Goal: Transaction & Acquisition: Purchase product/service

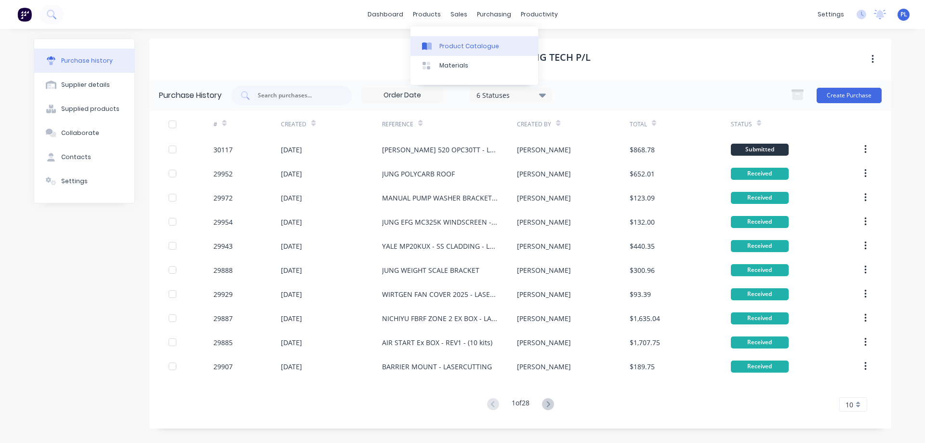
click at [449, 46] on div "Product Catalogue" at bounding box center [469, 46] width 60 height 9
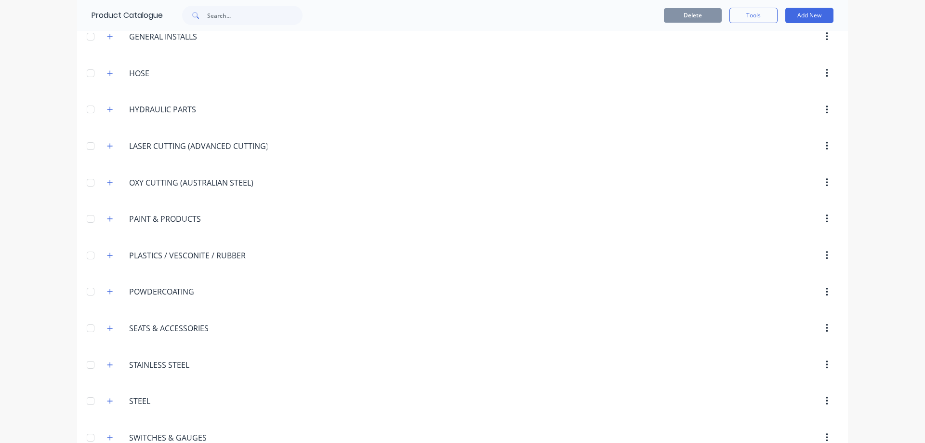
scroll to position [1028, 0]
click at [107, 147] on icon "button" at bounding box center [110, 147] width 6 height 7
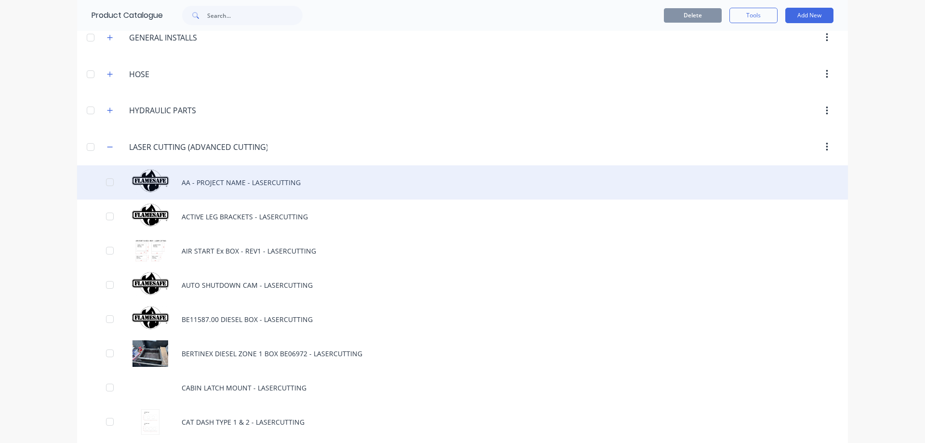
click at [190, 179] on div "AA - PROJECT NAME - LASERCUTTING" at bounding box center [462, 182] width 771 height 34
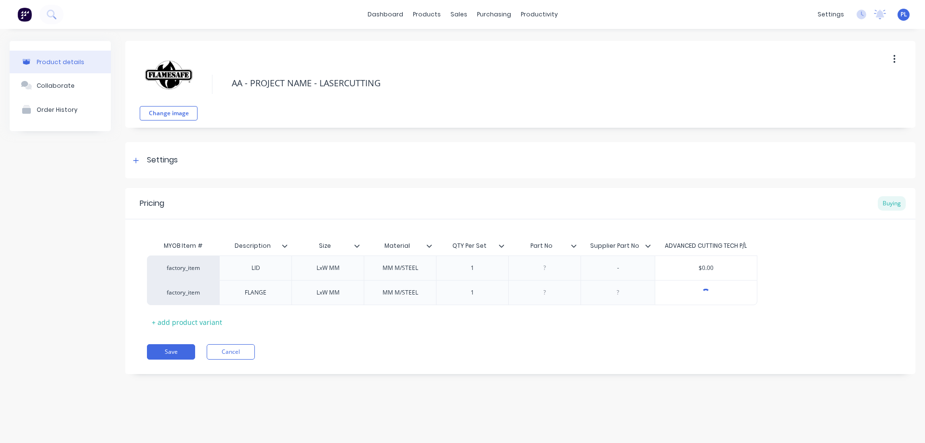
click at [894, 60] on icon "button" at bounding box center [894, 59] width 2 height 9
click at [865, 83] on span "Duplicate" at bounding box center [859, 84] width 72 height 10
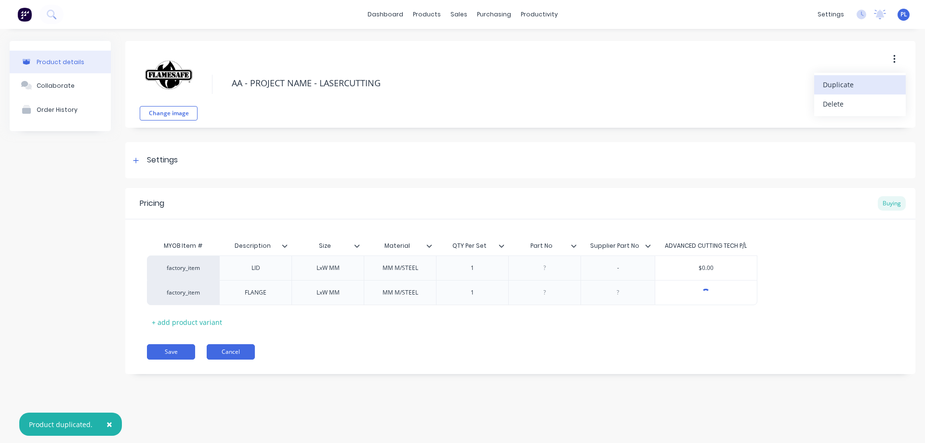
click at [229, 351] on button "Cancel" at bounding box center [231, 351] width 48 height 15
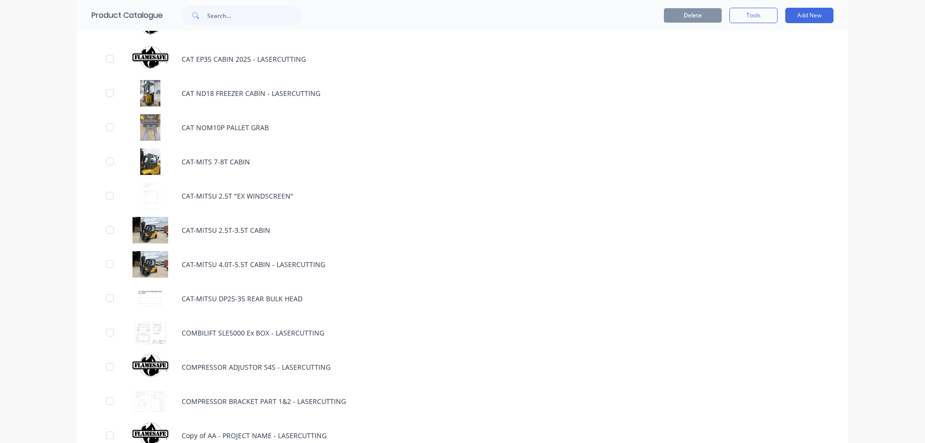
scroll to position [1590, 0]
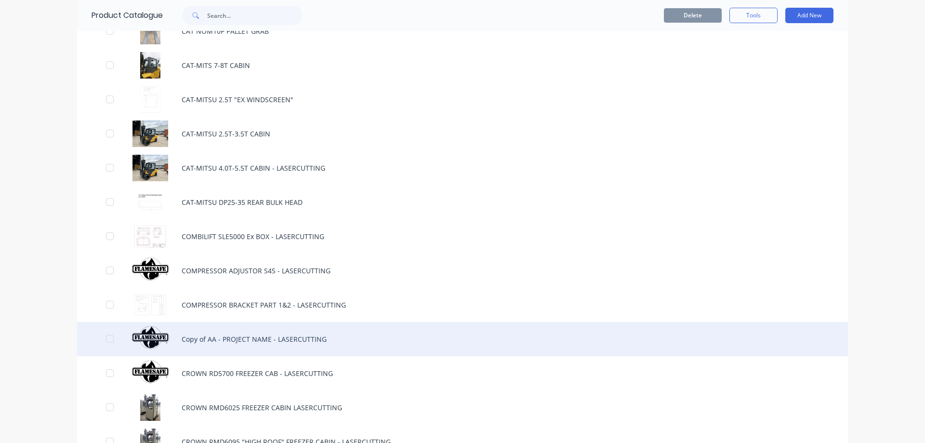
click at [199, 340] on div "Copy of AA - PROJECT NAME - LASERCUTTING" at bounding box center [462, 339] width 771 height 34
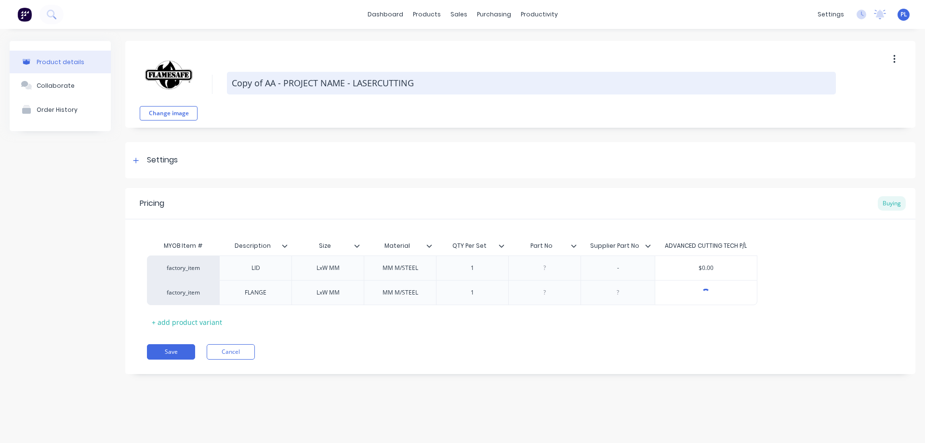
drag, startPoint x: 343, startPoint y: 83, endPoint x: 218, endPoint y: 98, distance: 125.3
click at [230, 82] on textarea "Copy of AA - PROJECT NAME - LASERCUTTING" at bounding box center [531, 83] width 609 height 23
click at [280, 86] on textarea "Copy of AA - PROJECT NAME - LASERCUTTING" at bounding box center [531, 83] width 609 height 23
drag, startPoint x: 343, startPoint y: 83, endPoint x: 230, endPoint y: 90, distance: 113.4
click at [230, 90] on textarea "Copy of AA - PROJECT NAME - LASERCUTTING" at bounding box center [531, 83] width 609 height 23
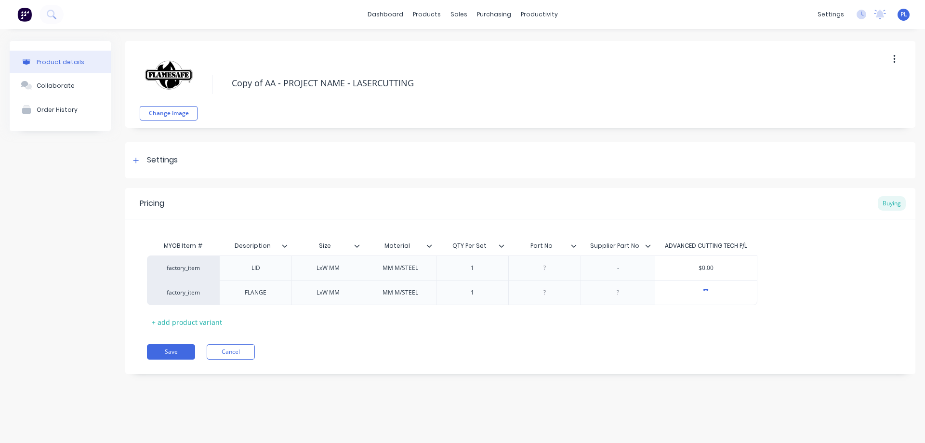
type textarea "x"
type textarea "N - LASERCUTTING"
type textarea "x"
type textarea "NI - LASERCUTTING"
type textarea "x"
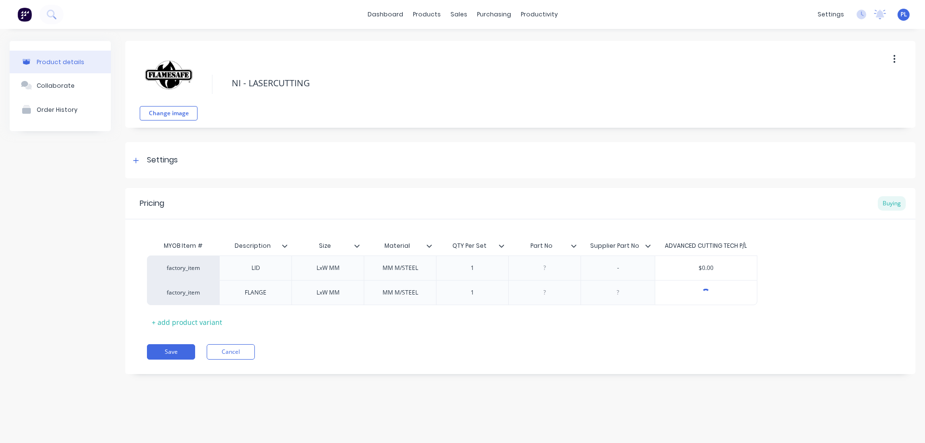
type textarea "NIC - LASERCUTTING"
type textarea "x"
type textarea "NICH - LASERCUTTING"
type textarea "x"
type textarea "NICHI - LASERCUTTING"
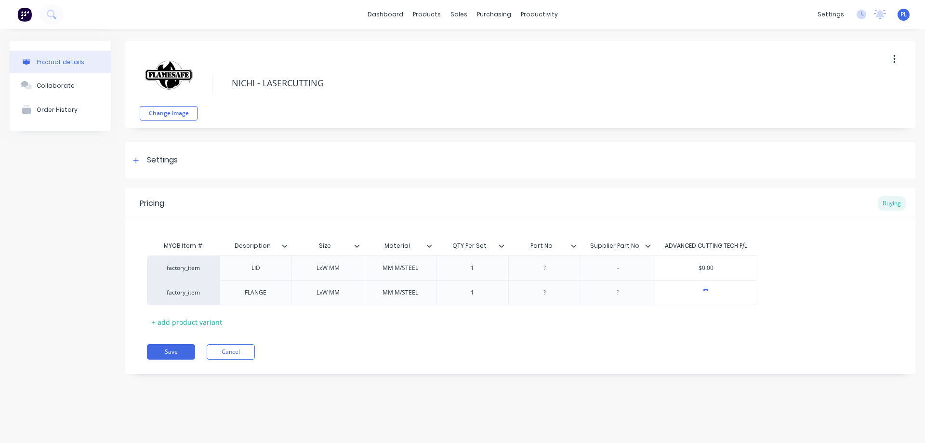
type textarea "x"
type textarea "NICHIY - LASERCUTTING"
type textarea "x"
type textarea "NICHIYU - LASERCUTTING"
type textarea "x"
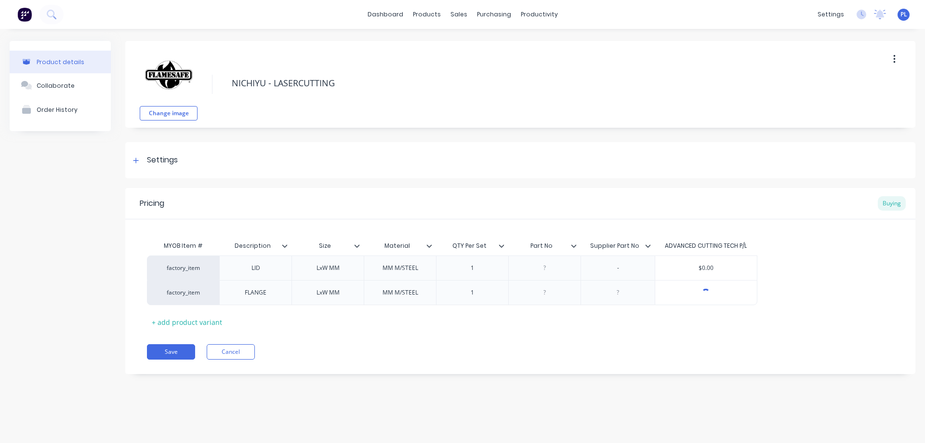
type textarea "NICHIYU - LASERCUTTING"
type textarea "x"
type textarea "NICHIYU F - LASERCUTTING"
type textarea "x"
type textarea "NICHIYU FB - LASERCUTTING"
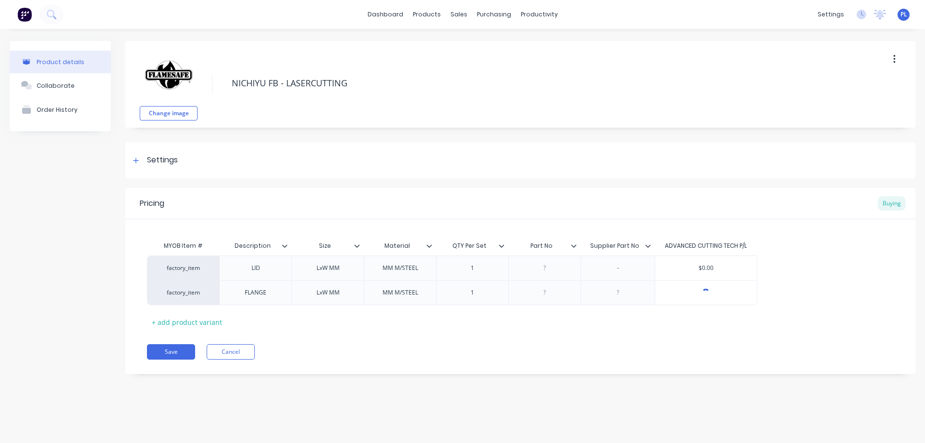
type textarea "x"
type textarea "NICHIYU FB2 - LASERCUTTING"
type textarea "x"
type textarea "NICHIYU FB25 - LASERCUTTING"
type textarea "x"
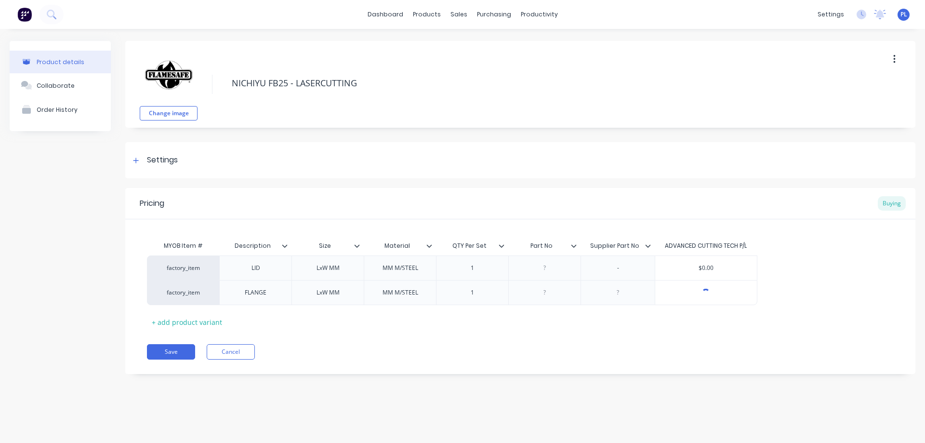
type textarea "NICHIYU FB25 - LASERCUTTING"
type textarea "x"
type textarea "NICHIYU FB25 - LASERCUTTING"
type textarea "x"
type textarea "NICHIYU FB25- - LASERCUTTING"
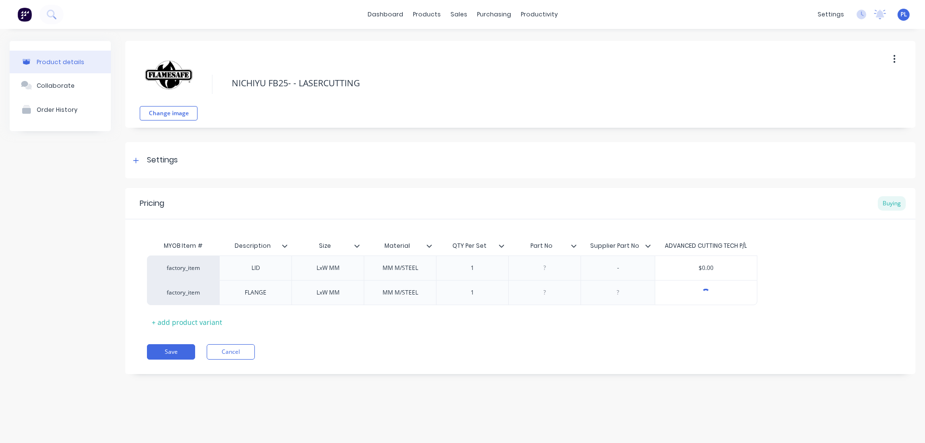
type textarea "x"
type textarea "NICHIYU FB25-8 - LASERCUTTING"
type textarea "x"
type textarea "NICHIYU FB25-80 - LASERCUTTING"
type textarea "x"
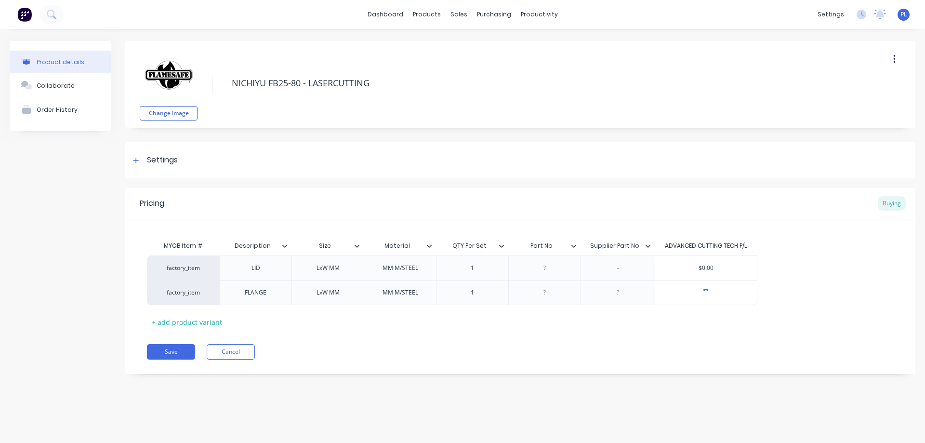
type textarea "NICHIYU FB25-80 - LASERCUTTING"
type textarea "x"
type textarea "NICHIYU FB25-80 C - LASERCUTTING"
type textarea "x"
type textarea "NICHIYU FB25-80 CA - LASERCUTTING"
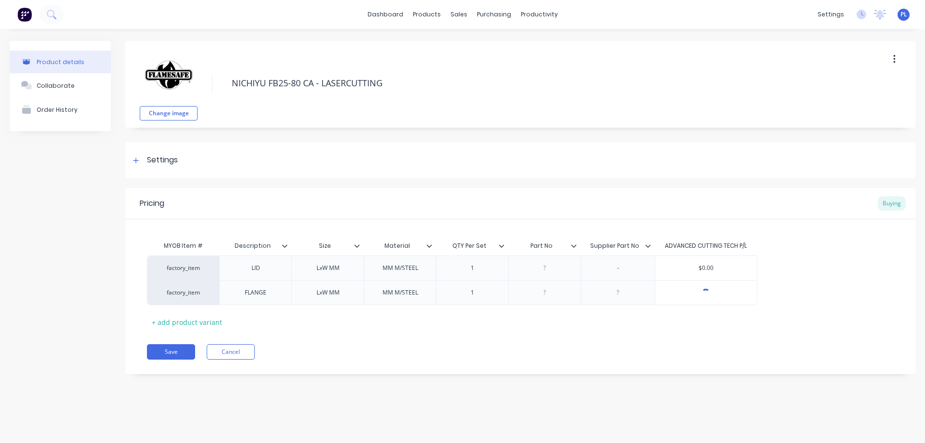
type textarea "x"
type textarea "NICHIYU FB25-80 CAB - LASERCUTTING"
type textarea "x"
type textarea "NICHIYU FB25-80 CABI - LASERCUTTING"
type textarea "x"
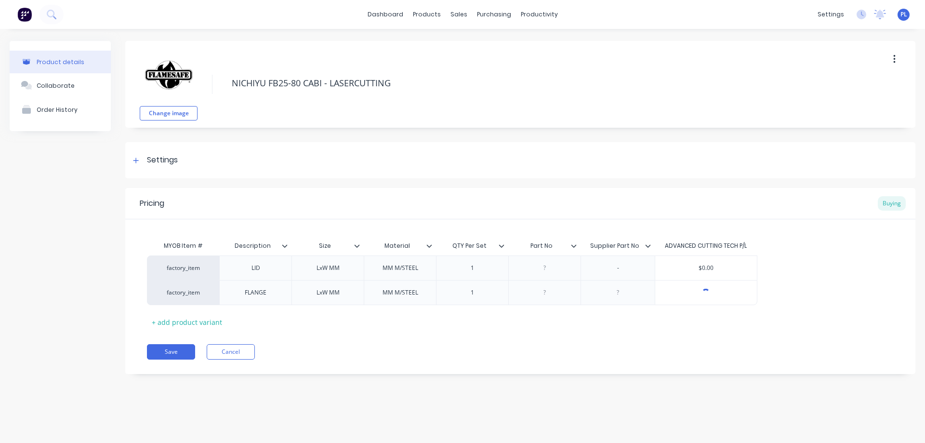
type textarea "NICHIYU FB25-80 CABIN - LASERCUTTING"
type textarea "x"
type textarea "NICHIYU FB25-80 CABIN - LASERCUTTING"
type textarea "x"
type textarea "NICHIYU FB25-80 CABIN 2 - LASERCUTTING"
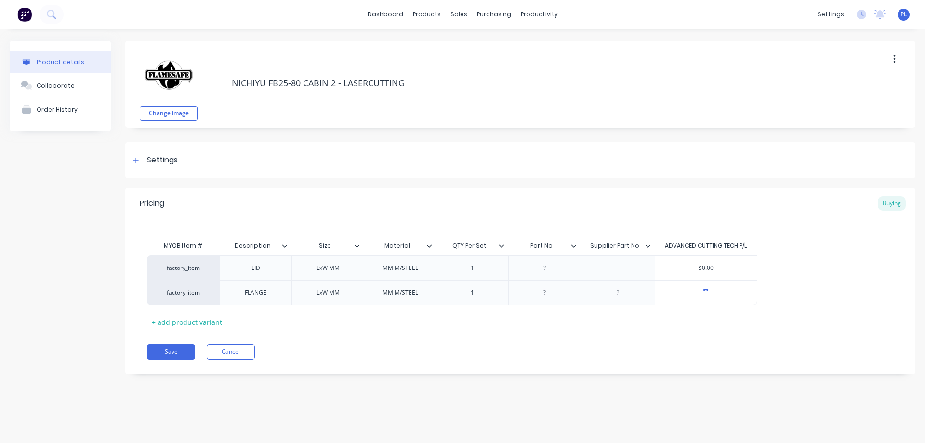
type textarea "x"
type textarea "NICHIYU FB25-80 CABIN 20 - LASERCUTTING"
type textarea "x"
type textarea "NICHIYU FB25-80 CABIN 202 - LASERCUTTING"
type textarea "x"
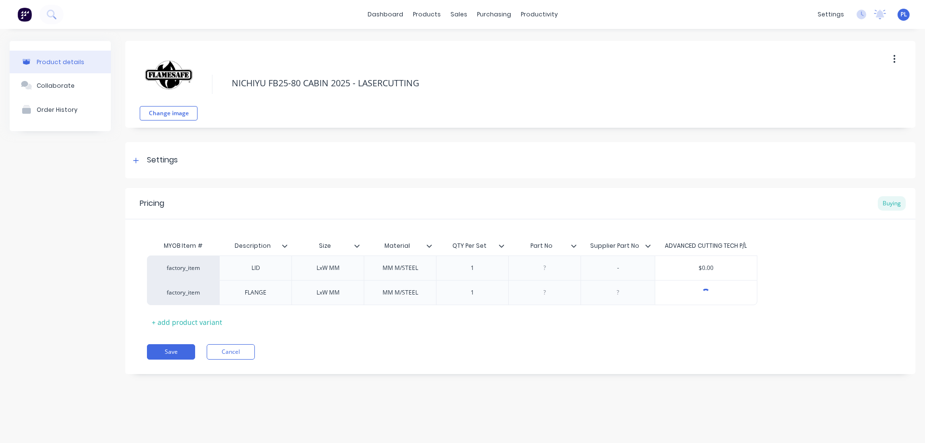
type textarea "NICHIYU FB25-80 CABIN 2025 - LASERCUTTING"
type textarea "x"
type textarea "NICHIYU FB25-80 CABIN 2025 - LASERCUTTING"
click at [83, 247] on div "Product details Collaborate Order History" at bounding box center [60, 214] width 101 height 347
click at [254, 273] on div "LID" at bounding box center [256, 268] width 48 height 13
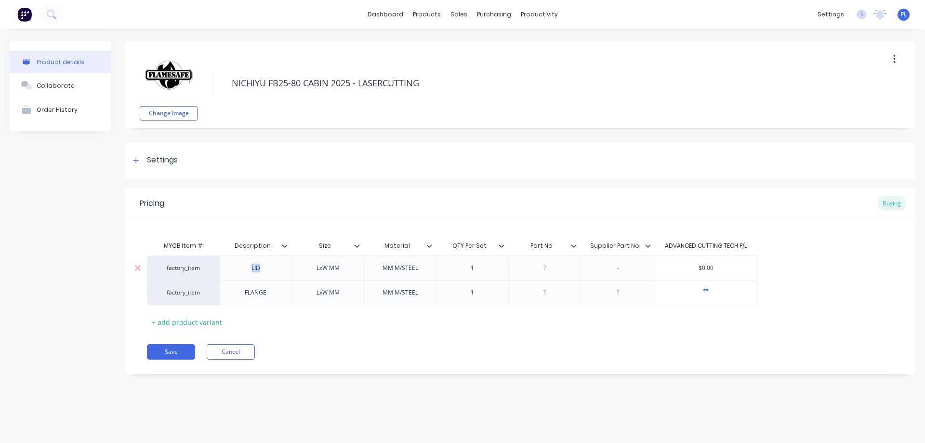
drag, startPoint x: 270, startPoint y: 270, endPoint x: 225, endPoint y: 269, distance: 44.3
click at [225, 269] on div "LID" at bounding box center [255, 267] width 72 height 25
click at [324, 271] on div "LxW MM" at bounding box center [328, 270] width 48 height 13
type textarea "x"
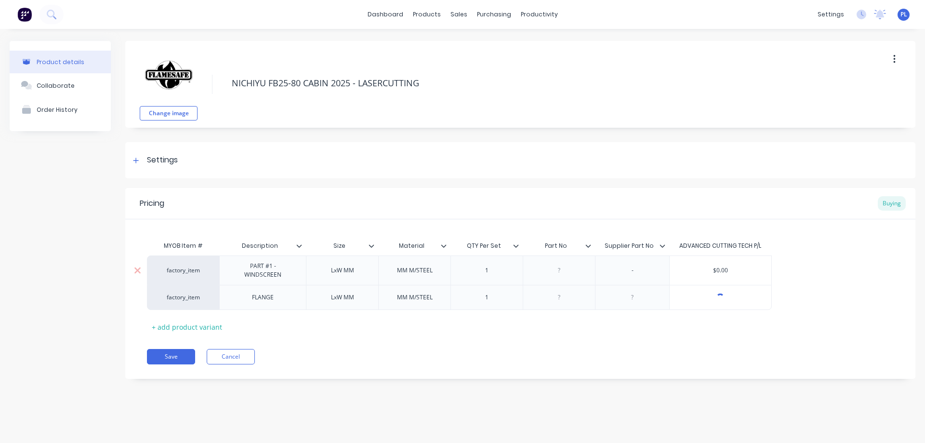
click at [344, 272] on div "LxW MM" at bounding box center [342, 270] width 48 height 13
type textarea "x"
click at [407, 273] on div "MM M/STEEL" at bounding box center [414, 270] width 51 height 13
click at [398, 271] on div "MM M/STEEL" at bounding box center [414, 270] width 51 height 13
type textarea "x"
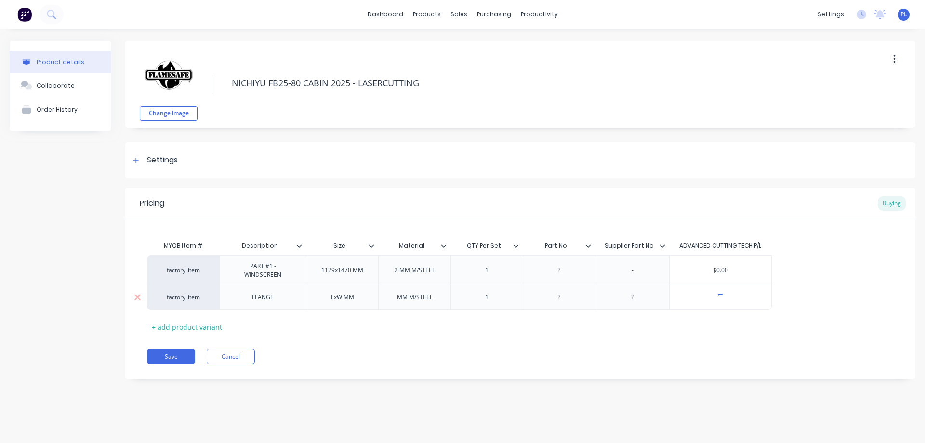
click at [395, 301] on div "MM M/STEEL" at bounding box center [414, 297] width 51 height 13
type textarea "x"
drag, startPoint x: 341, startPoint y: 297, endPoint x: 360, endPoint y: 296, distance: 19.3
click at [342, 297] on div "LxW MM" at bounding box center [342, 297] width 48 height 13
type textarea "x"
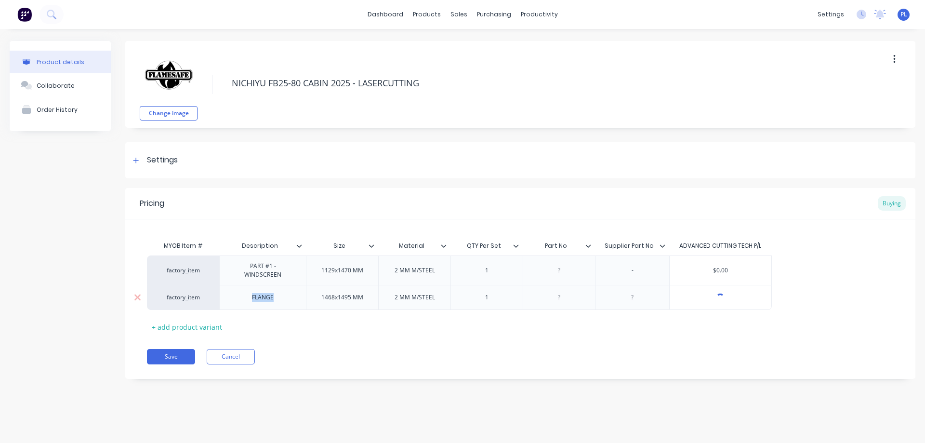
drag, startPoint x: 275, startPoint y: 299, endPoint x: 251, endPoint y: 301, distance: 24.2
click at [251, 301] on div "FLANGE" at bounding box center [263, 297] width 48 height 13
type textarea "x"
drag, startPoint x: 494, startPoint y: 297, endPoint x: 481, endPoint y: 299, distance: 12.6
click at [481, 299] on div "1" at bounding box center [487, 297] width 48 height 13
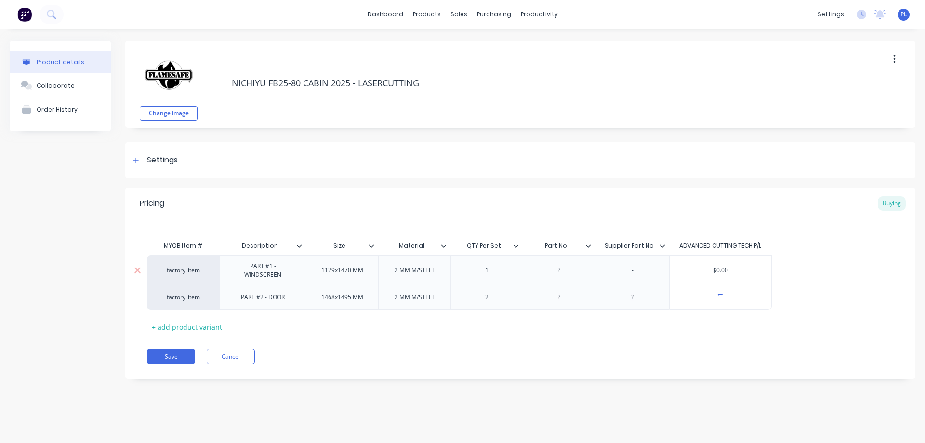
click at [494, 273] on div "1" at bounding box center [487, 270] width 48 height 13
click at [186, 328] on div "+ add product variant" at bounding box center [187, 326] width 80 height 15
type textarea "x"
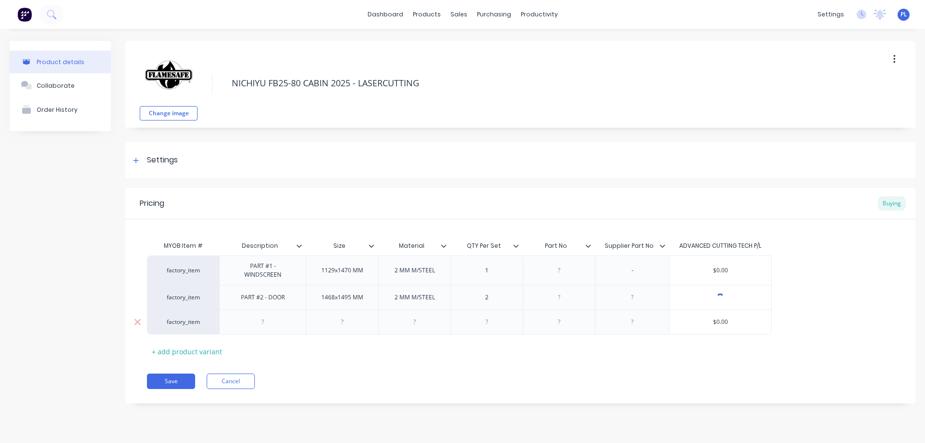
drag, startPoint x: 274, startPoint y: 322, endPoint x: 280, endPoint y: 321, distance: 6.3
click at [275, 321] on div at bounding box center [263, 322] width 48 height 13
click at [351, 322] on div at bounding box center [342, 322] width 48 height 13
type textarea "x"
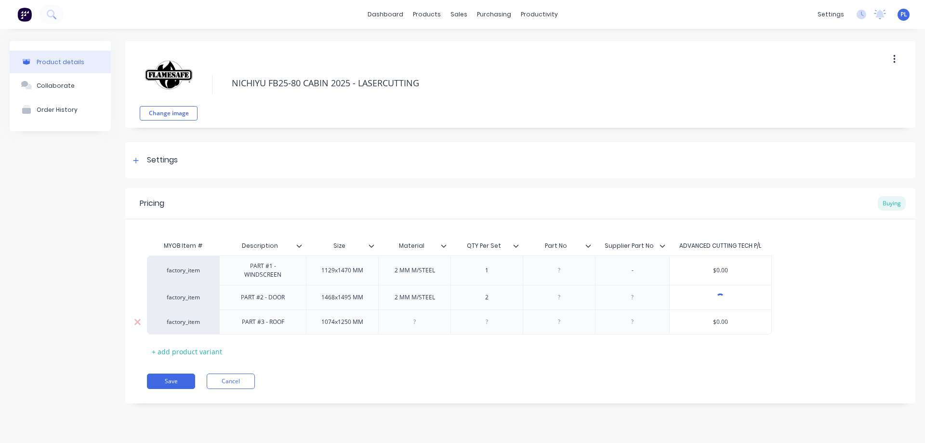
click at [422, 323] on div at bounding box center [415, 322] width 48 height 13
type textarea "x"
click at [492, 325] on div at bounding box center [487, 322] width 48 height 13
click at [195, 349] on div "+ add product variant" at bounding box center [187, 351] width 80 height 15
type textarea "x"
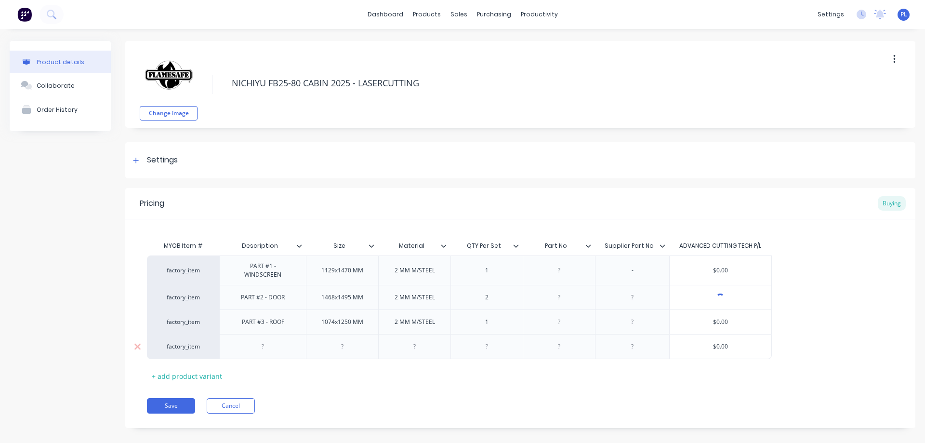
drag, startPoint x: 267, startPoint y: 344, endPoint x: 292, endPoint y: 341, distance: 24.8
click at [270, 344] on div at bounding box center [263, 346] width 48 height 13
type textarea "x"
click at [358, 351] on div at bounding box center [342, 349] width 72 height 30
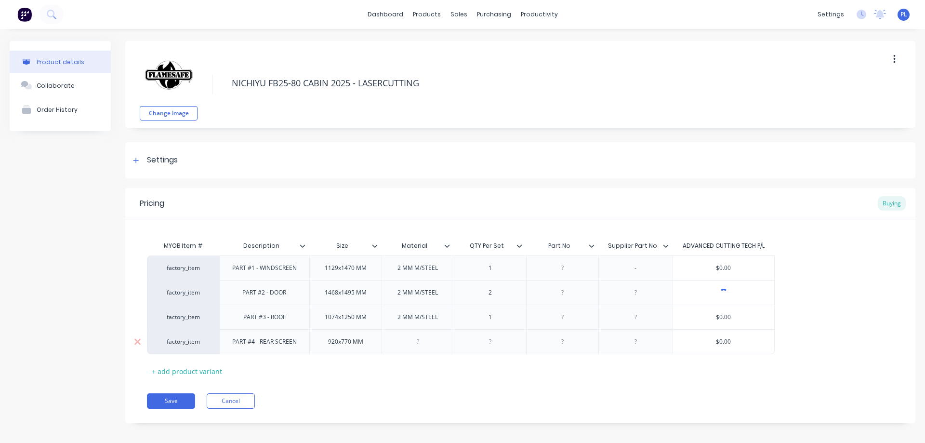
click at [424, 339] on div at bounding box center [418, 341] width 48 height 13
type textarea "x"
click at [511, 341] on div at bounding box center [490, 341] width 48 height 13
click at [206, 372] on div "+ add product variant" at bounding box center [187, 371] width 80 height 15
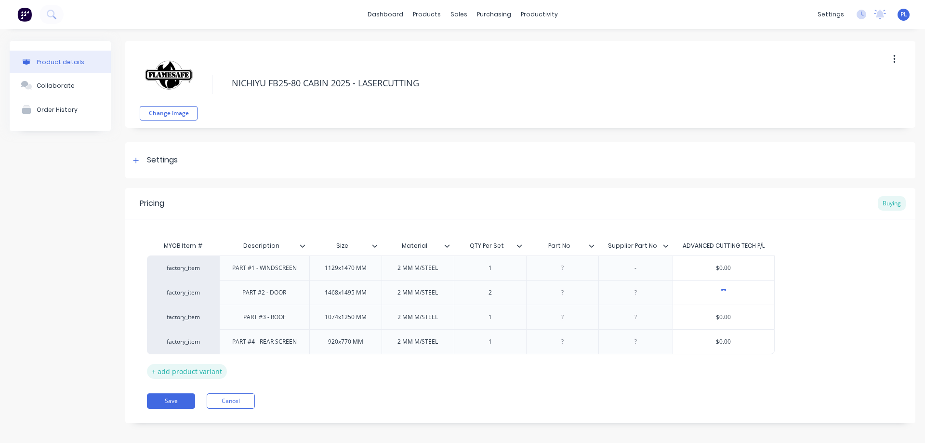
type textarea "x"
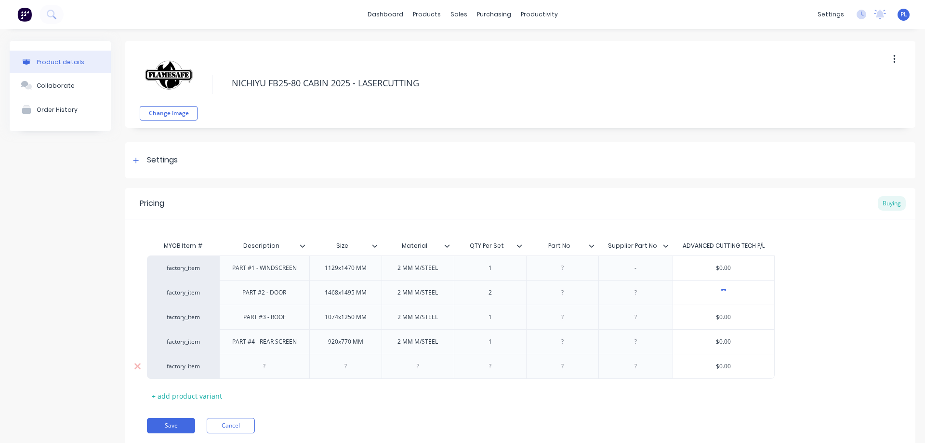
drag, startPoint x: 254, startPoint y: 368, endPoint x: 315, endPoint y: 358, distance: 61.5
click at [254, 368] on div at bounding box center [264, 366] width 48 height 13
type textarea "x"
drag, startPoint x: 348, startPoint y: 372, endPoint x: 372, endPoint y: 368, distance: 25.0
click at [348, 371] on div at bounding box center [345, 366] width 48 height 13
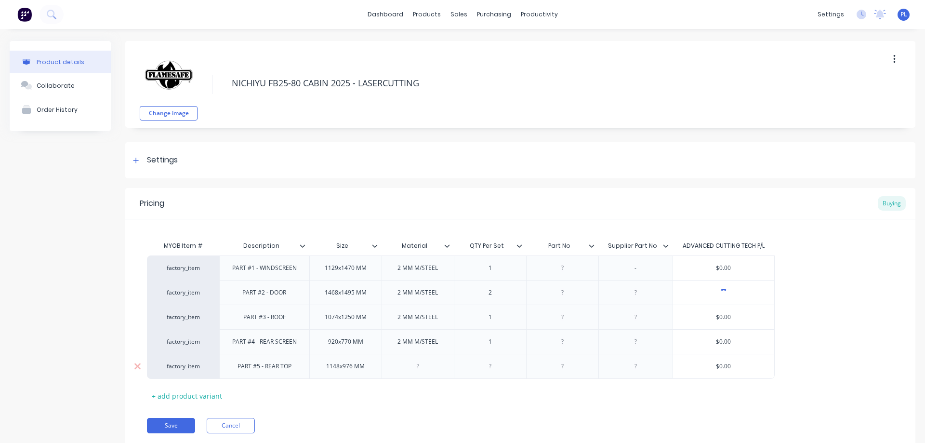
type textarea "x"
click at [425, 365] on div at bounding box center [418, 366] width 48 height 13
type textarea "x"
click at [497, 368] on div at bounding box center [490, 366] width 48 height 13
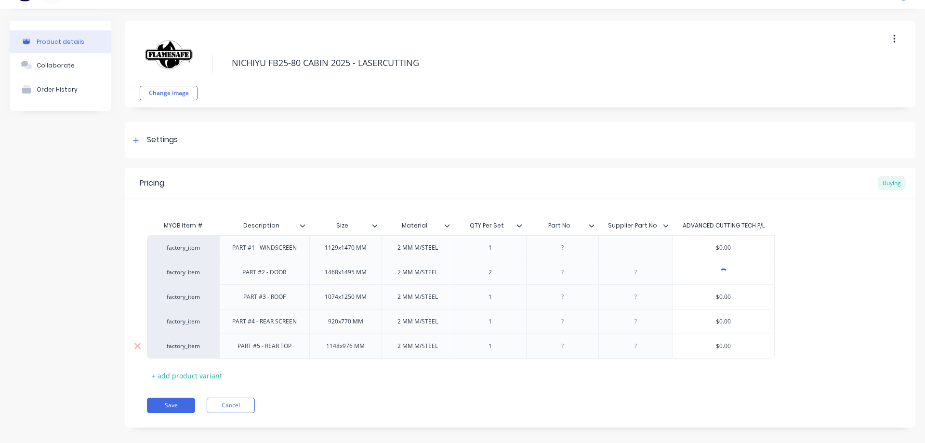
scroll to position [31, 0]
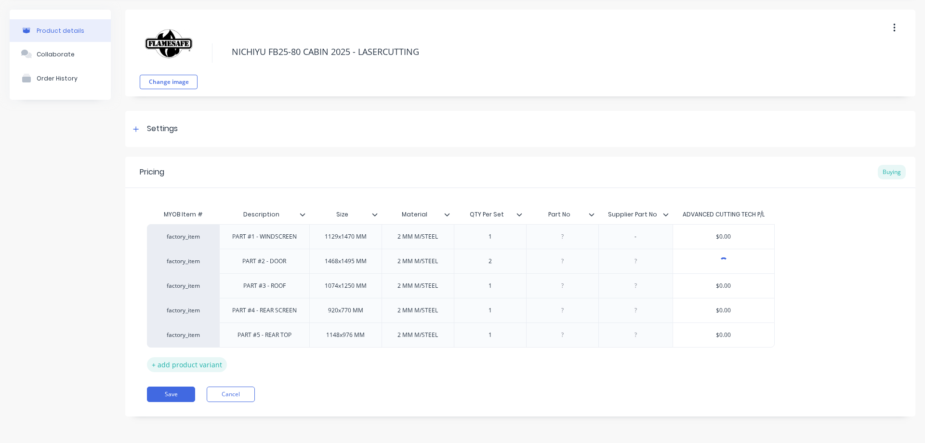
click at [206, 362] on div "+ add product variant" at bounding box center [187, 364] width 80 height 15
type textarea "x"
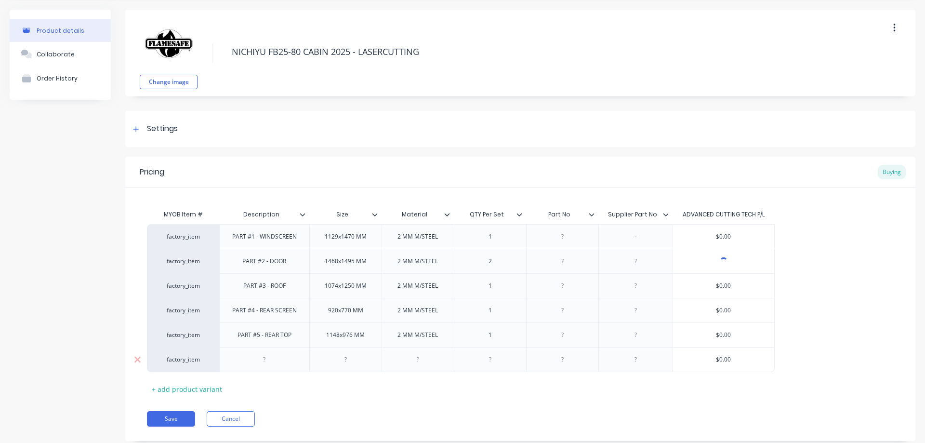
drag, startPoint x: 268, startPoint y: 359, endPoint x: 278, endPoint y: 357, distance: 10.4
click at [271, 358] on div at bounding box center [264, 359] width 48 height 13
click at [350, 364] on div at bounding box center [345, 362] width 48 height 13
type textarea "x"
click at [431, 363] on div at bounding box center [418, 362] width 48 height 13
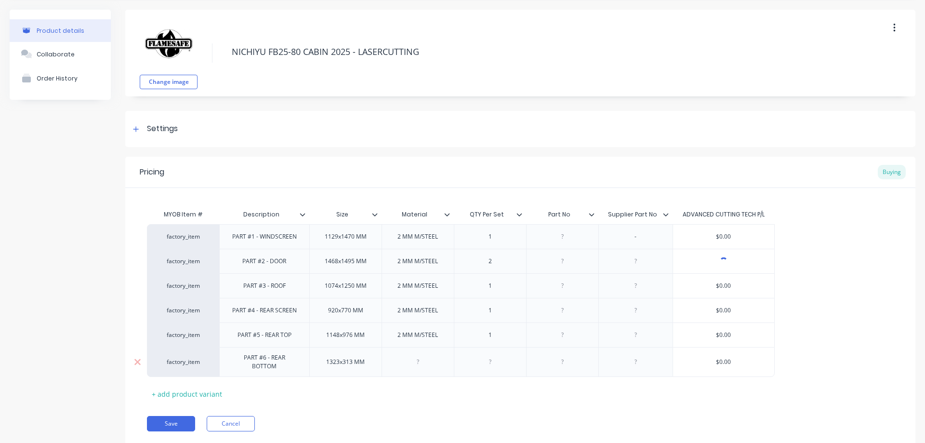
type textarea "x"
click at [503, 364] on div at bounding box center [490, 362] width 48 height 13
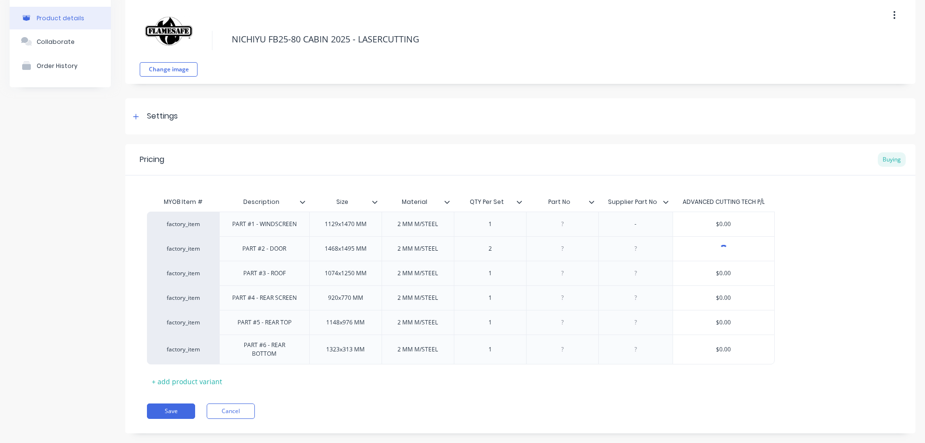
scroll to position [61, 0]
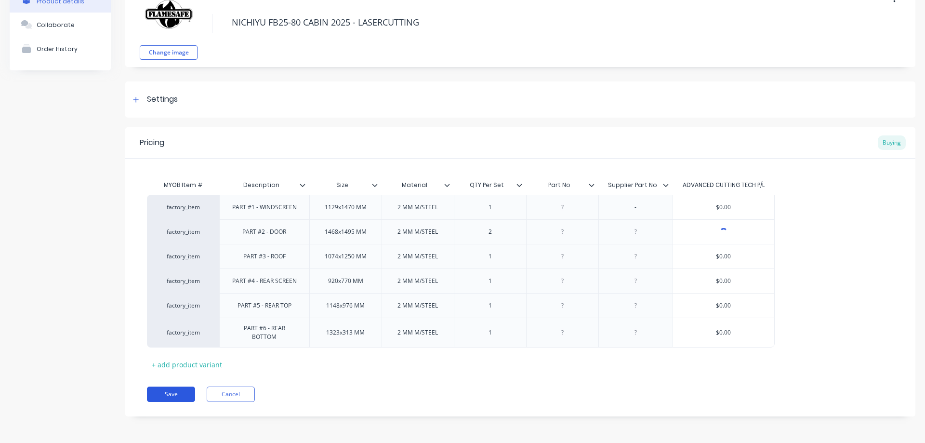
click at [169, 397] on button "Save" at bounding box center [171, 393] width 48 height 15
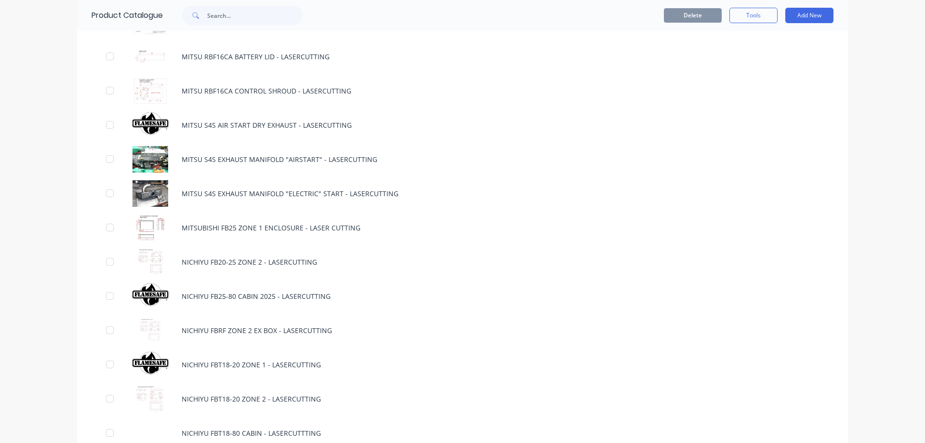
scroll to position [3084, 0]
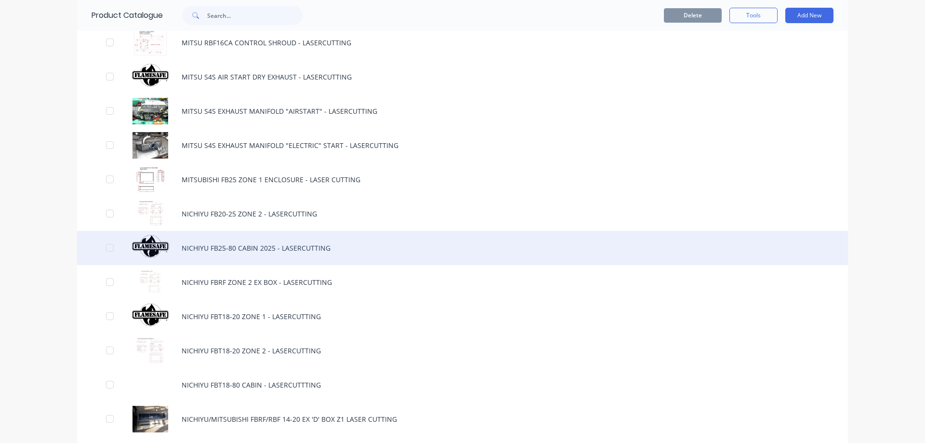
click at [244, 251] on div "NICHIYU FB25-80 CABIN 2025 - LASERCUTTING" at bounding box center [462, 248] width 771 height 34
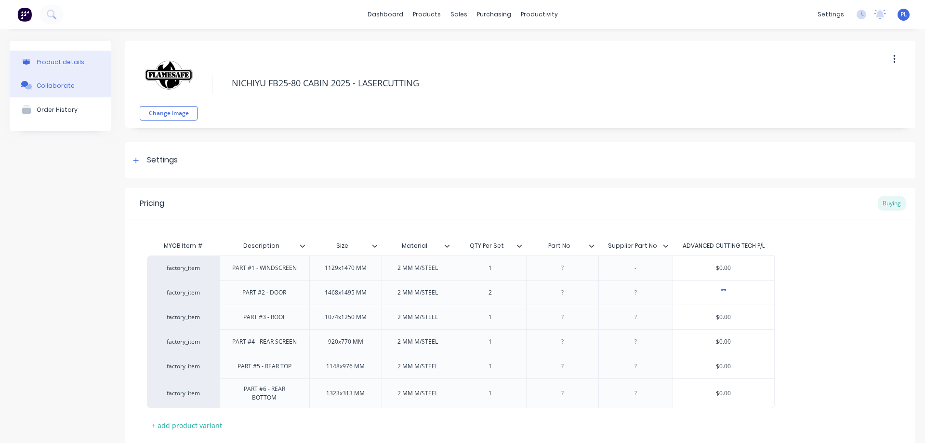
click at [40, 86] on div "Collaborate" at bounding box center [56, 85] width 38 height 7
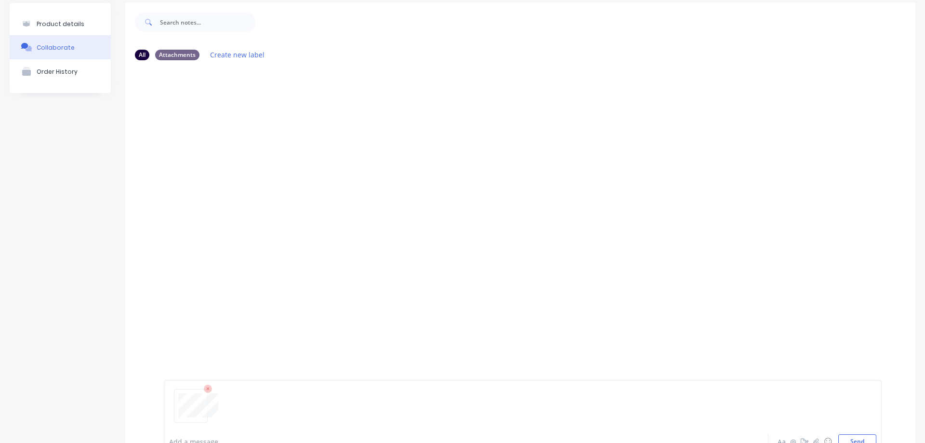
scroll to position [76, 0]
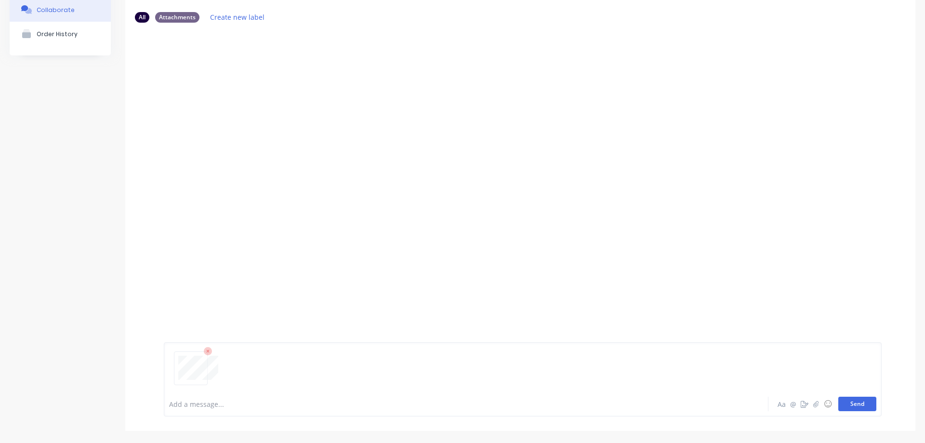
click at [843, 403] on button "Send" at bounding box center [857, 404] width 38 height 14
click at [847, 404] on button "Send" at bounding box center [857, 404] width 38 height 14
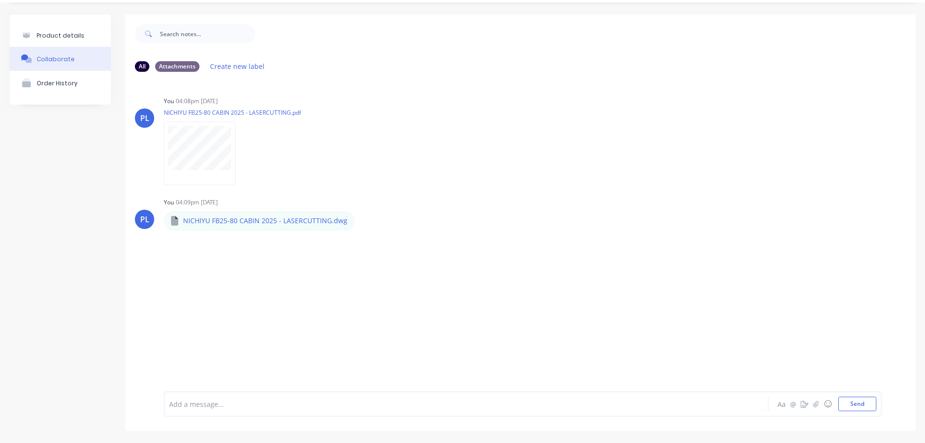
scroll to position [0, 0]
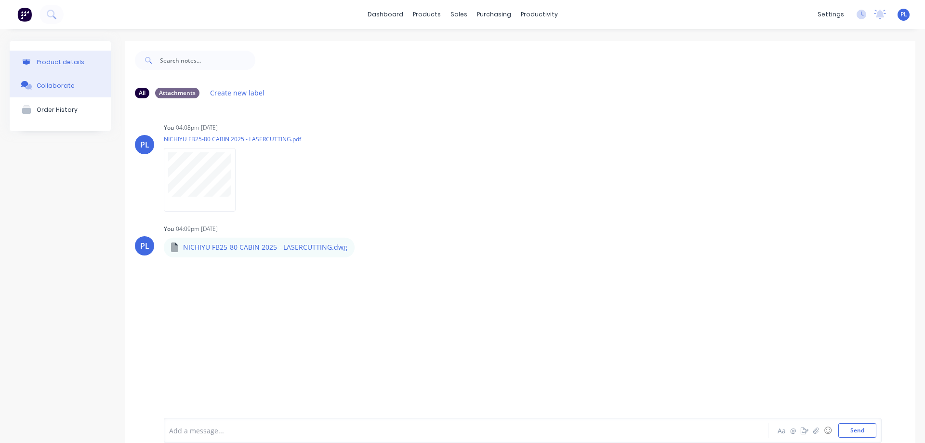
click at [43, 64] on div "Product details" at bounding box center [61, 61] width 48 height 7
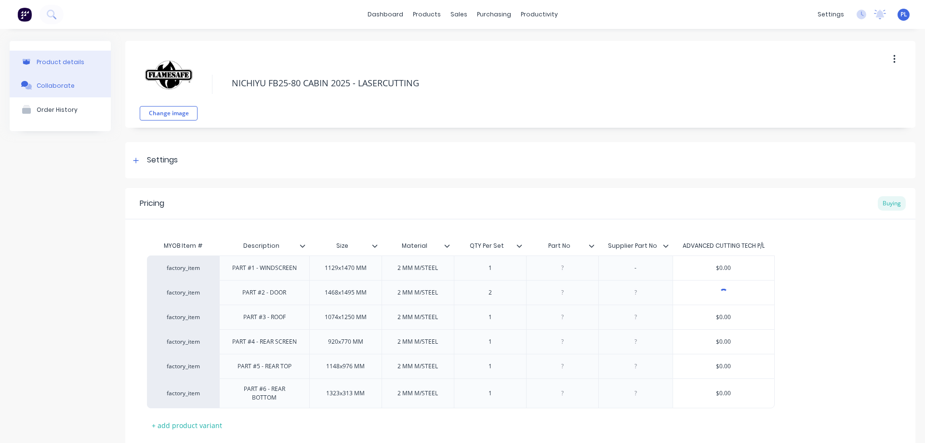
click at [45, 87] on div "Collaborate" at bounding box center [56, 85] width 38 height 7
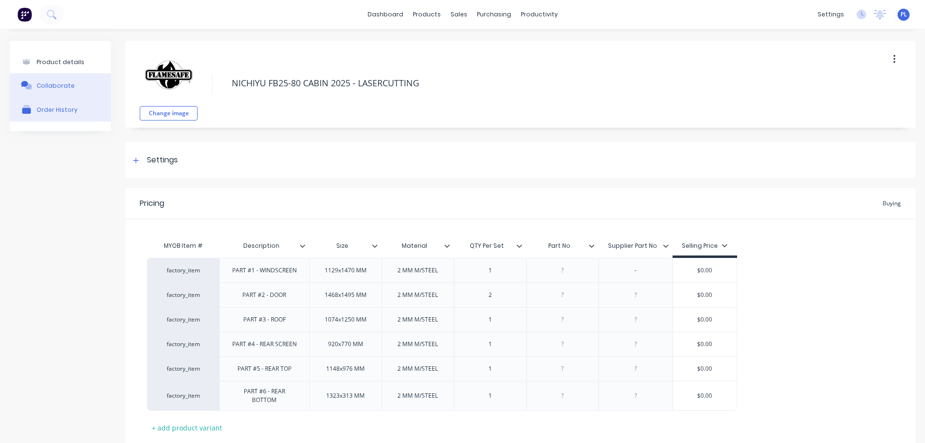
type textarea "x"
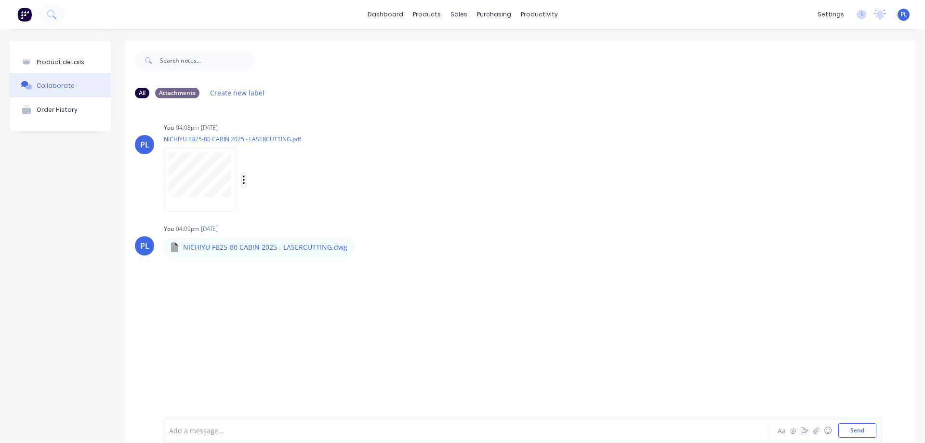
click at [242, 180] on icon "button" at bounding box center [243, 179] width 3 height 11
click at [303, 206] on button "Auto-attach to new orders" at bounding box center [307, 206] width 108 height 23
click at [400, 222] on label at bounding box center [400, 222] width 0 height 0
click at [385, 227] on input "checkbox" at bounding box center [381, 226] width 8 height 9
checkbox input "true"
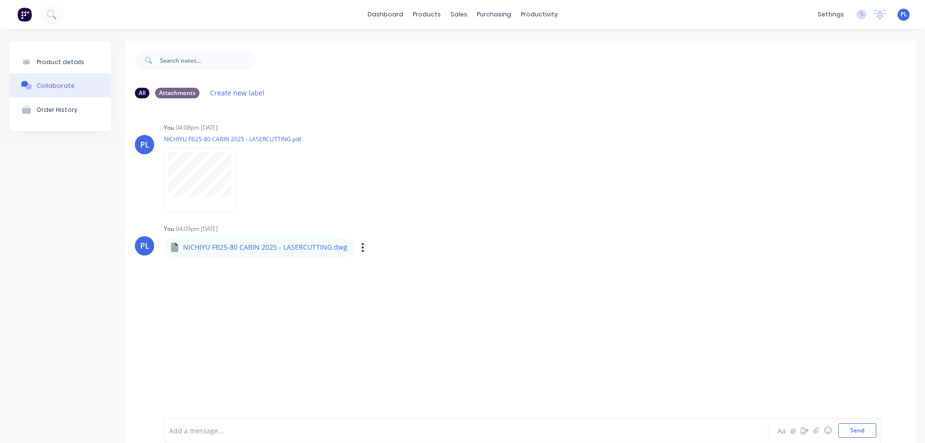
click at [358, 247] on div "Labels Auto-attach to new orders Sales Orders Purchase Orders Download Delete" at bounding box center [412, 247] width 108 height 14
click at [361, 249] on icon "button" at bounding box center [362, 247] width 3 height 11
click at [394, 271] on button "Auto-attach to new orders" at bounding box center [426, 273] width 108 height 23
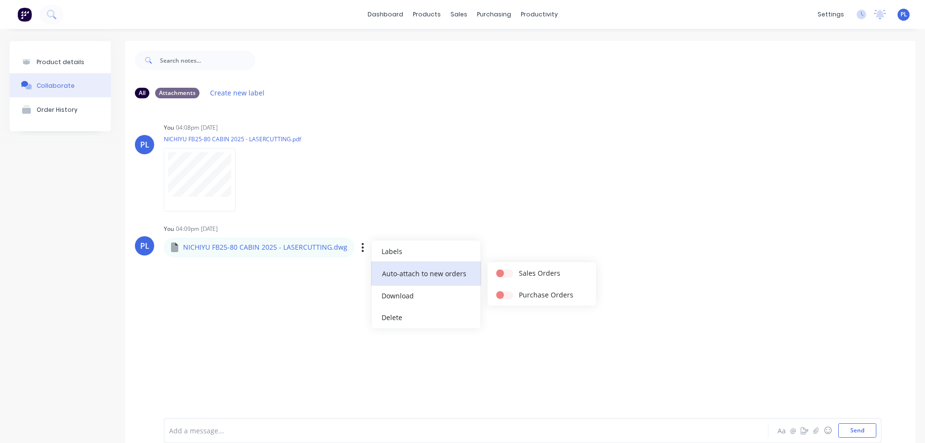
drag, startPoint x: 405, startPoint y: 269, endPoint x: 410, endPoint y: 271, distance: 5.6
click at [405, 270] on button "Auto-attach to new orders" at bounding box center [426, 273] width 108 height 23
click at [443, 274] on button "Auto-attach to new orders" at bounding box center [426, 273] width 108 height 23
click at [399, 274] on button "Auto-attach to new orders" at bounding box center [426, 273] width 108 height 23
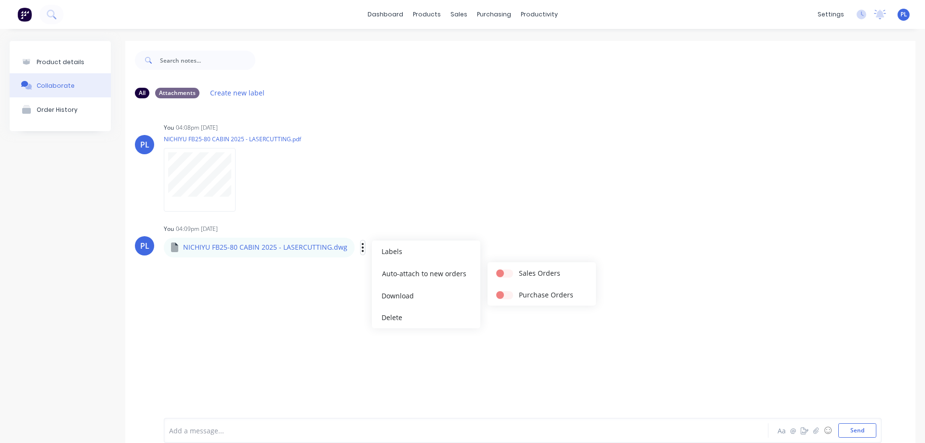
click at [362, 247] on icon "button" at bounding box center [363, 247] width 2 height 9
click at [401, 276] on button "Auto-attach to new orders" at bounding box center [426, 273] width 108 height 23
click at [539, 296] on label "Purchase Orders" at bounding box center [546, 295] width 54 height 10
click at [519, 290] on label at bounding box center [519, 290] width 0 height 0
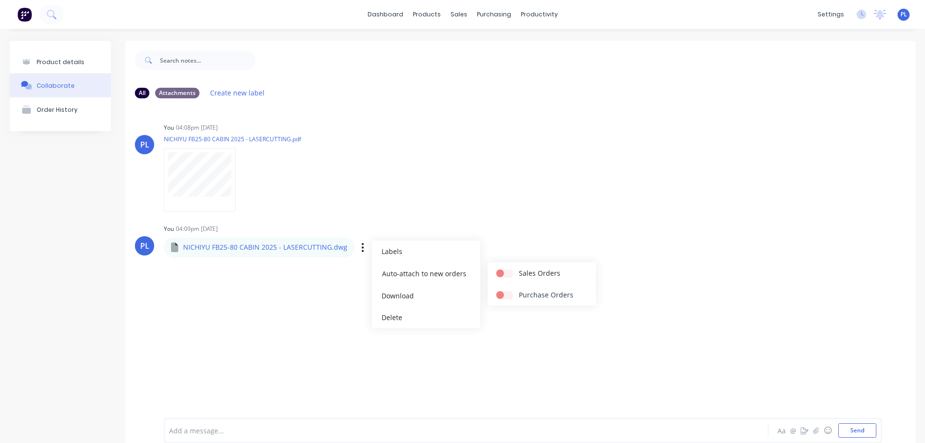
click at [504, 295] on input "checkbox" at bounding box center [500, 294] width 8 height 9
checkbox input "true"
click at [628, 274] on div "PL You 04:08pm [DATE] NICHIYU FB25-80 CABIN 2025 - LASERCUTTING.pdf Labels Auto…" at bounding box center [520, 254] width 790 height 297
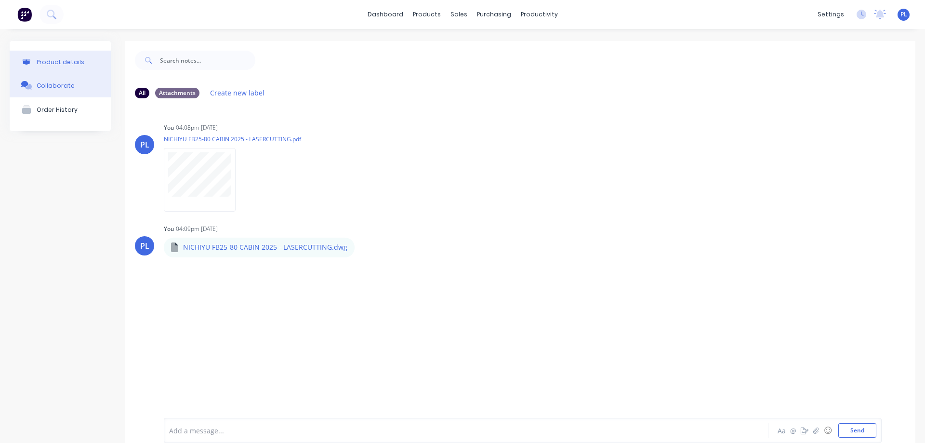
click at [73, 63] on div "Product details" at bounding box center [61, 61] width 48 height 7
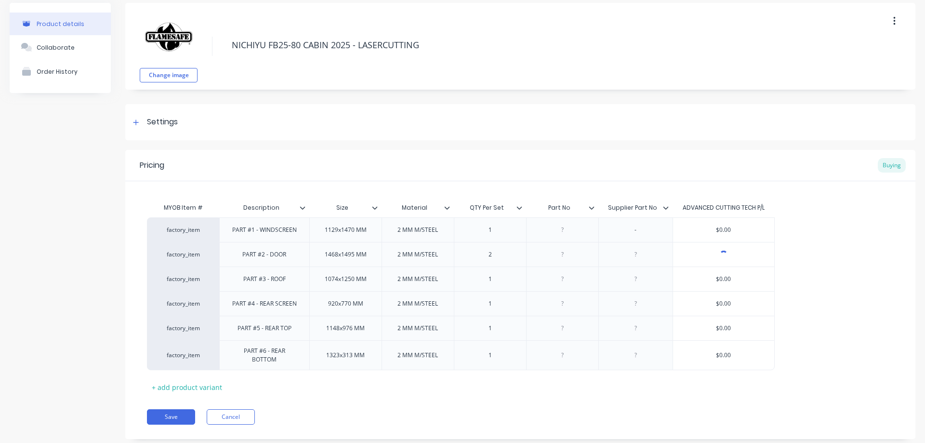
scroll to position [61, 0]
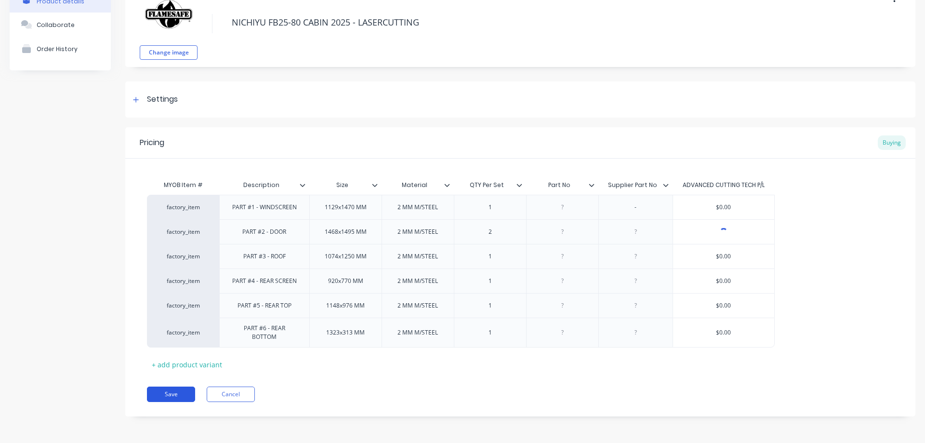
click at [162, 395] on button "Save" at bounding box center [171, 393] width 48 height 15
type textarea "x"
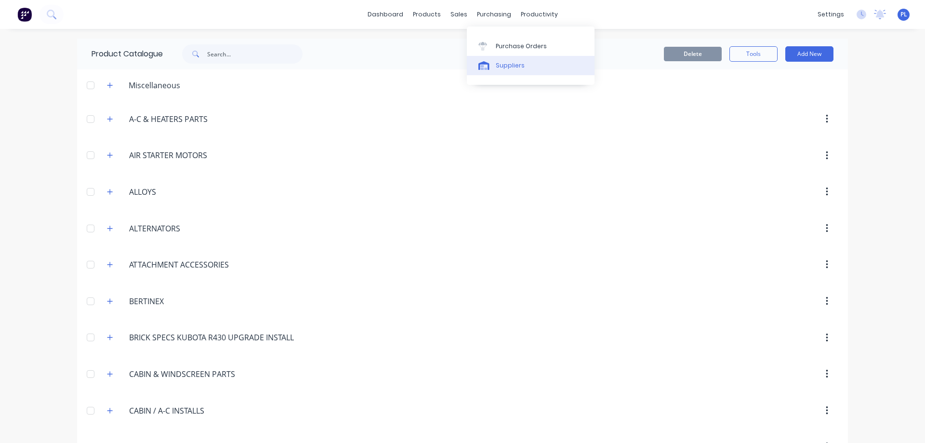
click at [514, 67] on div "Suppliers" at bounding box center [510, 65] width 29 height 9
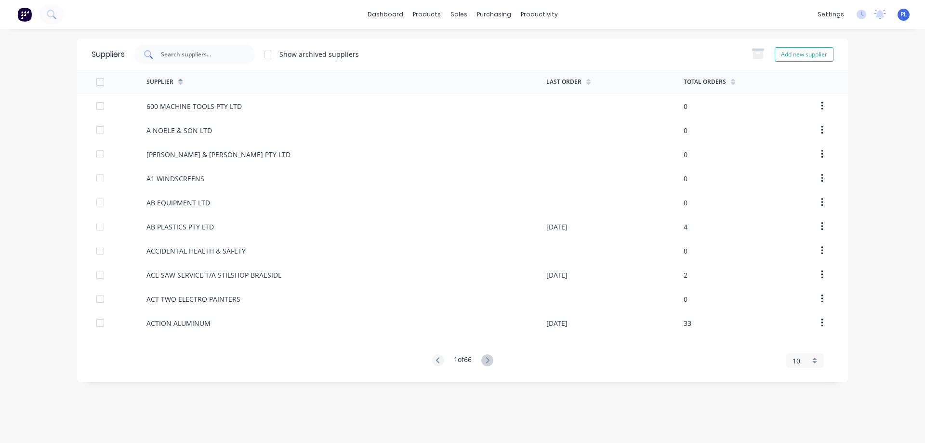
click at [205, 57] on input "text" at bounding box center [200, 55] width 80 height 10
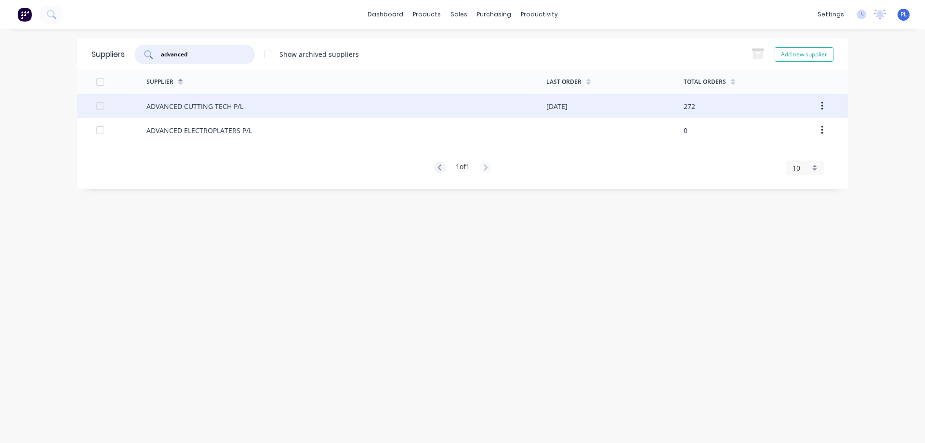
type input "advanced"
click at [195, 104] on div "ADVANCED CUTTING TECH P/L" at bounding box center [194, 106] width 97 height 10
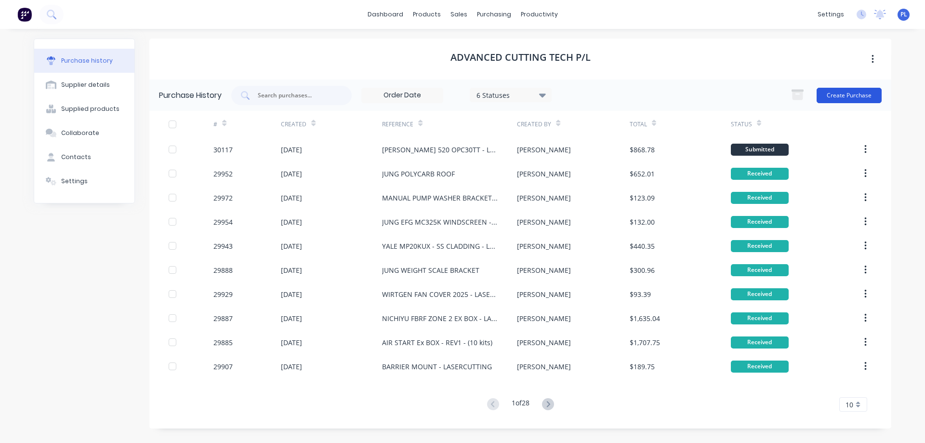
click at [850, 95] on button "Create Purchase" at bounding box center [849, 95] width 65 height 15
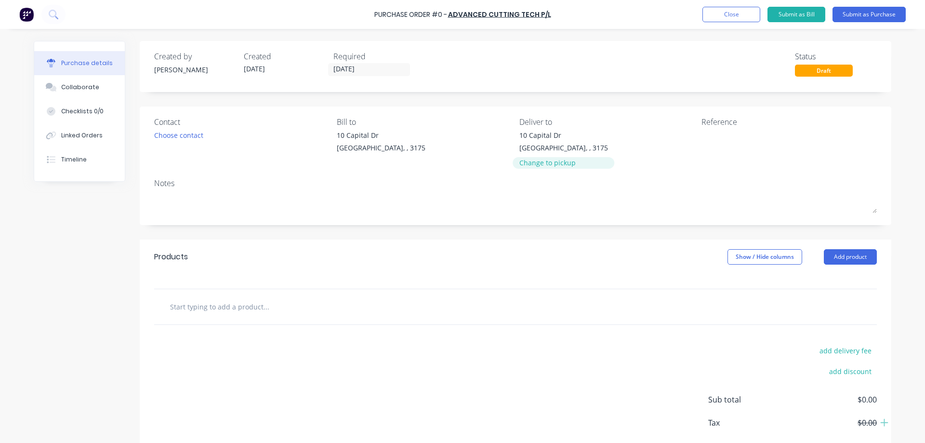
click at [532, 166] on div "Change to pickup" at bounding box center [563, 163] width 89 height 10
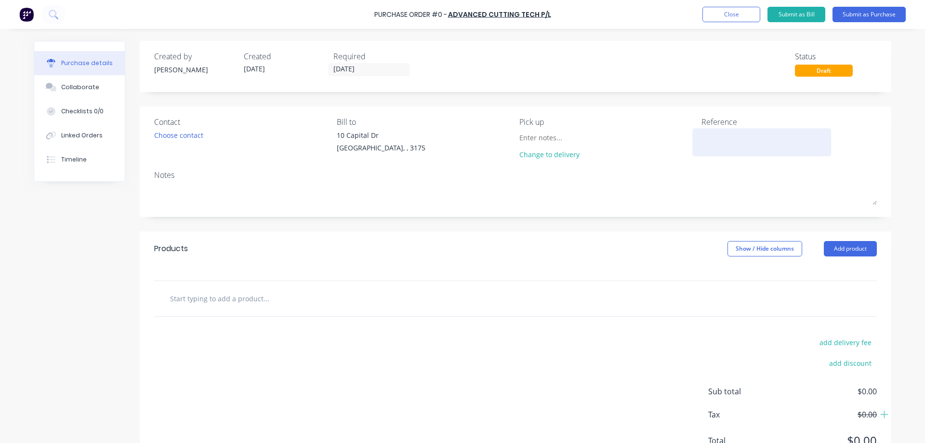
click at [706, 140] on textarea at bounding box center [762, 141] width 120 height 22
type textarea "NICHIYU FB25-80 CABIN 2025 - LASER"
type textarea "x"
type textarea "NICHIYU FB25-80 CABIN 2025 - LASERC"
type textarea "x"
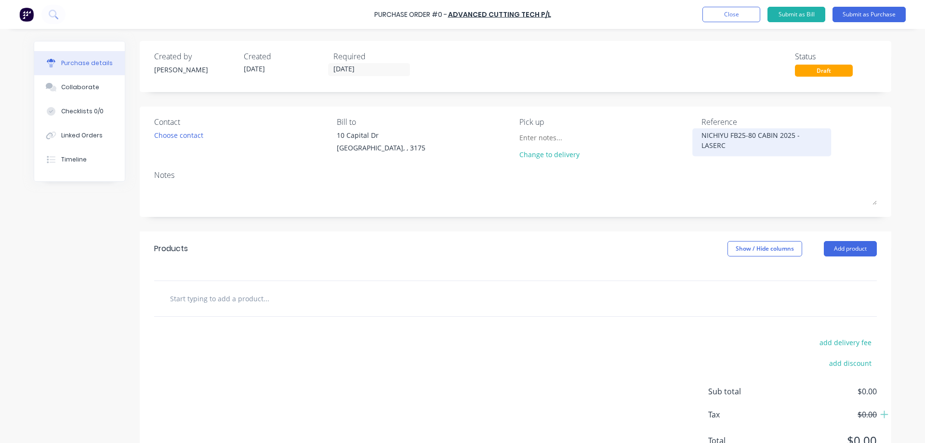
type textarea "NICHIYU FB25-80 CABIN 2025 - LASERCU"
type textarea "x"
type textarea "NICHIYU FB25-80 CABIN 2025 - LASERCUT"
type textarea "x"
type textarea "NICHIYU FB25-80 CABIN 2025 - LASERCUTT"
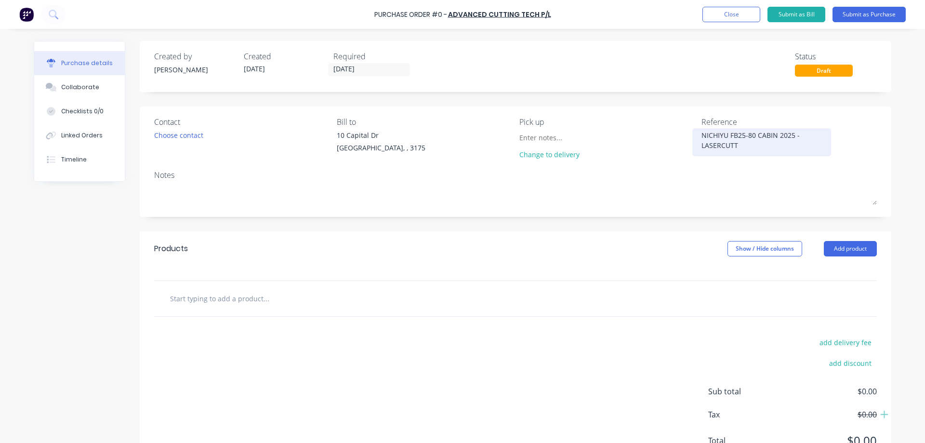
type textarea "x"
type textarea "NICHIYU FB25-80 CABIN 2025 - LASERCUTTI"
type textarea "x"
type textarea "NICHIYU FB25-80 CABIN 2025 - LASERCUTTIN"
type textarea "x"
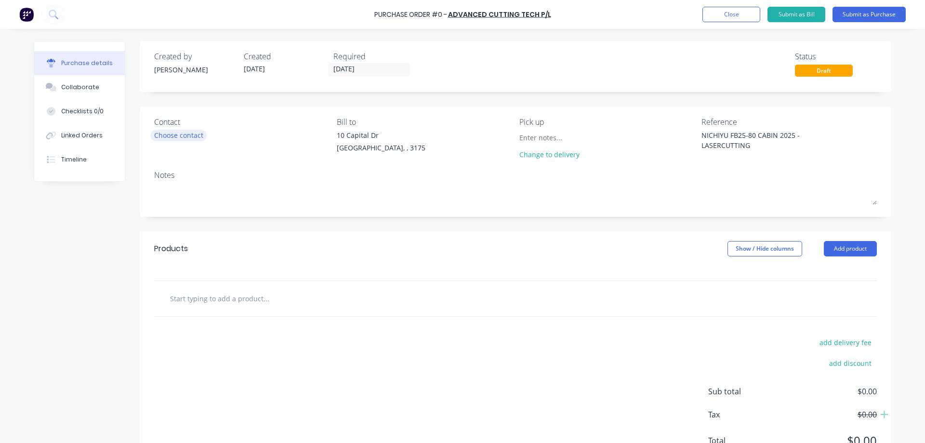
type textarea "NICHIYU FB25-80 CABIN 2025 - LASERCUTTING"
type textarea "x"
type textarea "NICHIYU FB25-80 CABIN 2025 - LASERCUTTING"
click at [183, 132] on div "Choose contact" at bounding box center [178, 135] width 49 height 10
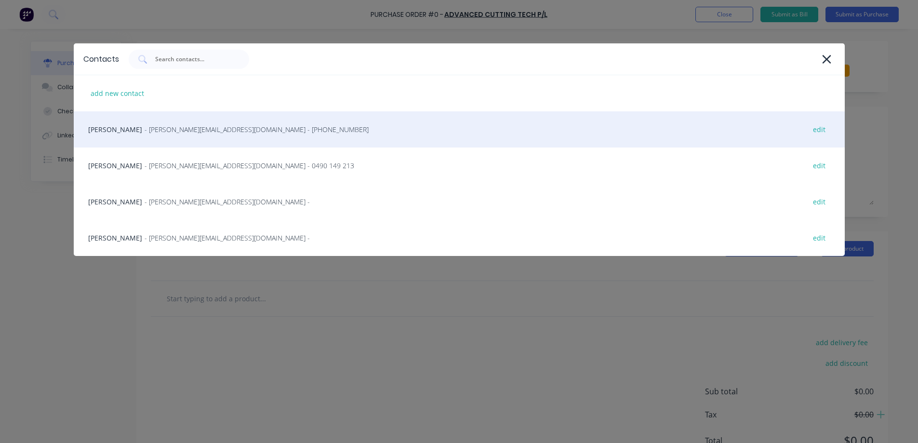
click at [137, 133] on div "James Rimbaldo - [EMAIL_ADDRESS][DOMAIN_NAME] - [PHONE_NUMBER] edit" at bounding box center [459, 129] width 771 height 36
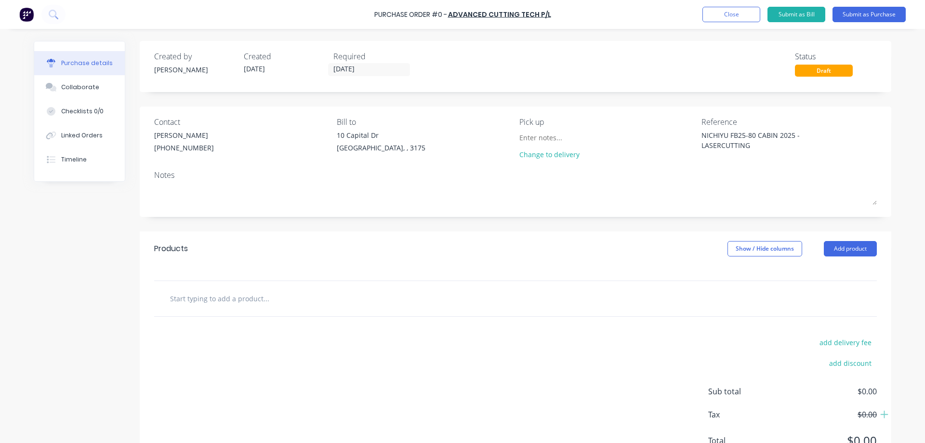
click at [298, 299] on input "text" at bounding box center [266, 298] width 193 height 19
type textarea "x"
type input "NI"
type textarea "x"
type input "NIK"
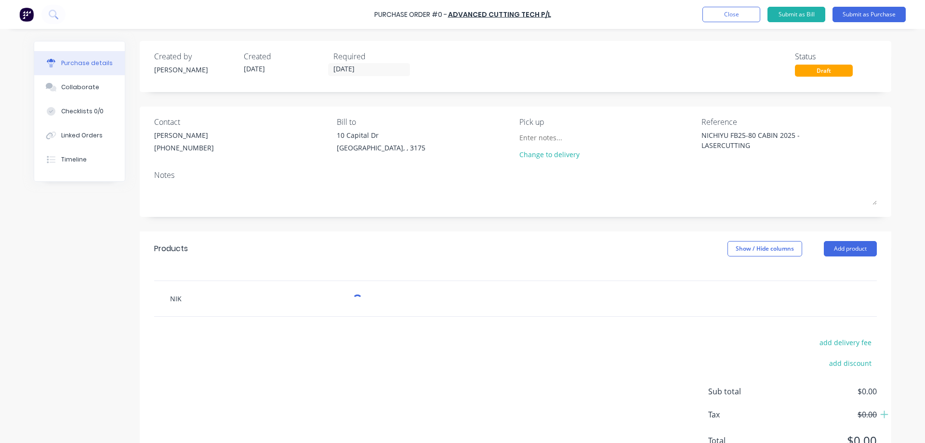
type textarea "x"
type input "NIKC"
type textarea "x"
type input "NIKCH"
type textarea "x"
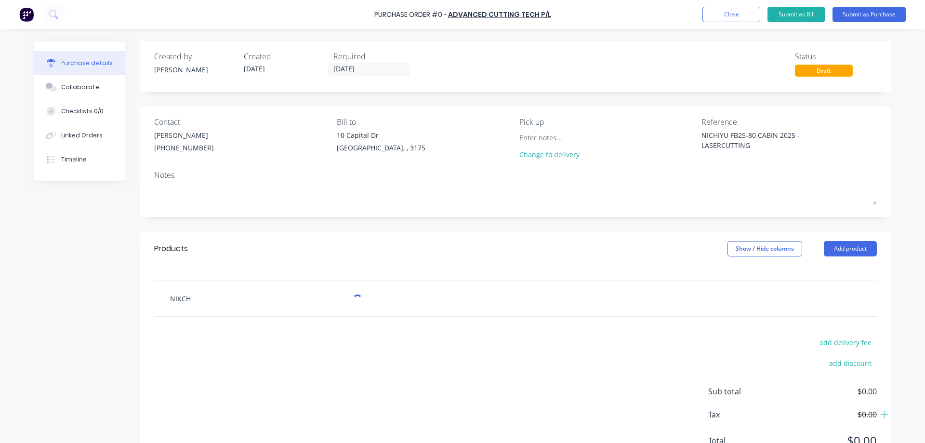
type input "NIKCHI"
type textarea "x"
type input "NIKCHIY"
type textarea "x"
type input "NIKCHIYU"
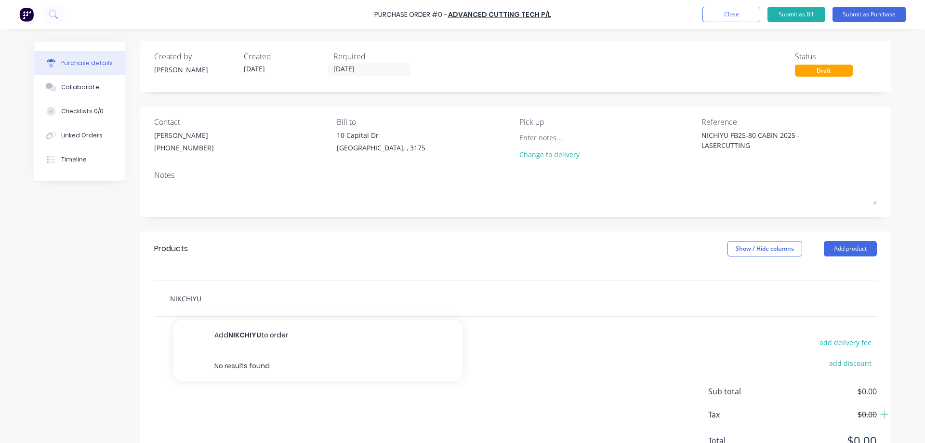
click at [178, 301] on input "NIKCHIYU" at bounding box center [266, 298] width 193 height 19
type textarea "x"
type input "NICHIYU"
click at [212, 298] on input "NICHIYU" at bounding box center [266, 298] width 193 height 19
type textarea "x"
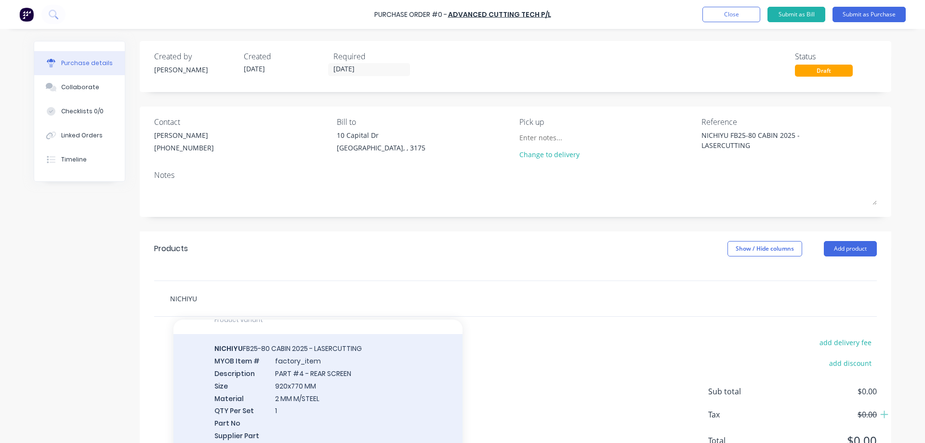
scroll to position [193, 0]
type input "NICHIYU"
click at [348, 383] on div "NICHIYU FB25-80 CABIN 2025 - LASERCUTTING MYOB Item # factory_item Description …" at bounding box center [317, 401] width 289 height 137
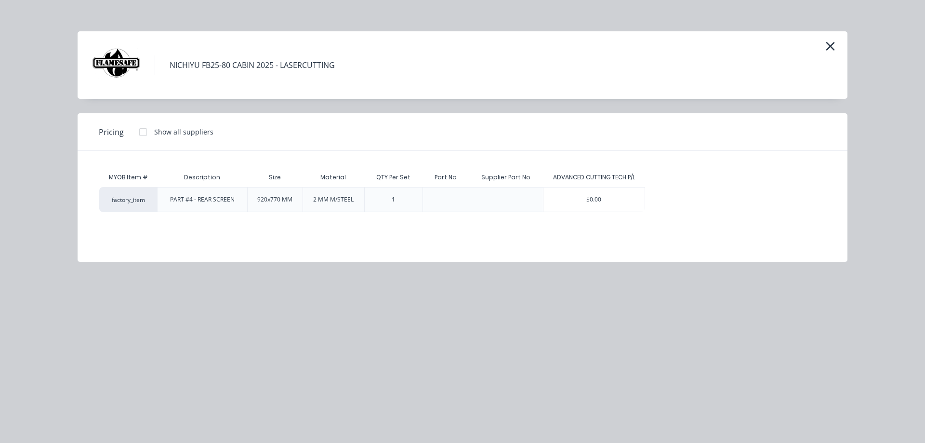
drag, startPoint x: 598, startPoint y: 198, endPoint x: 589, endPoint y: 205, distance: 11.7
click at [598, 199] on div "$0.00" at bounding box center [594, 199] width 102 height 24
type textarea "x"
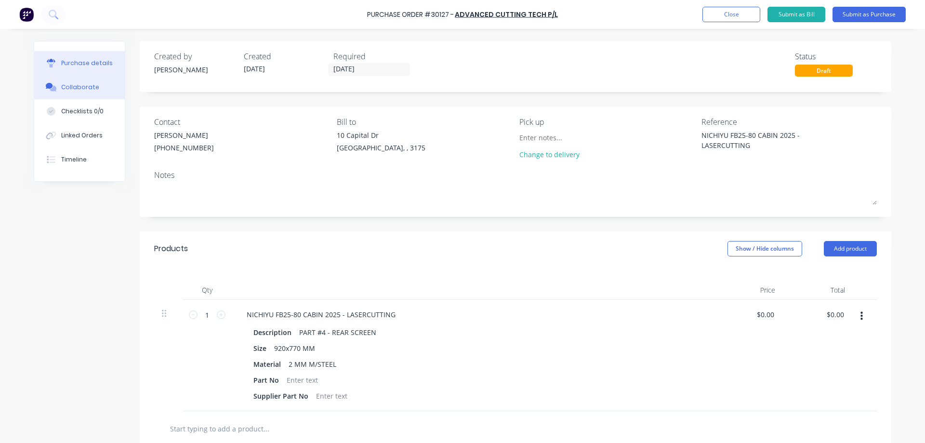
click at [66, 88] on div "Collaborate" at bounding box center [80, 87] width 38 height 9
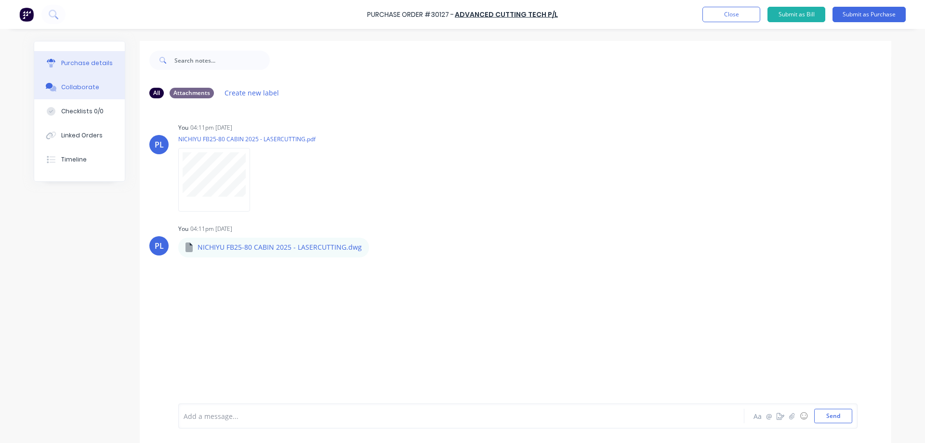
click at [76, 61] on div "Purchase details" at bounding box center [87, 63] width 52 height 9
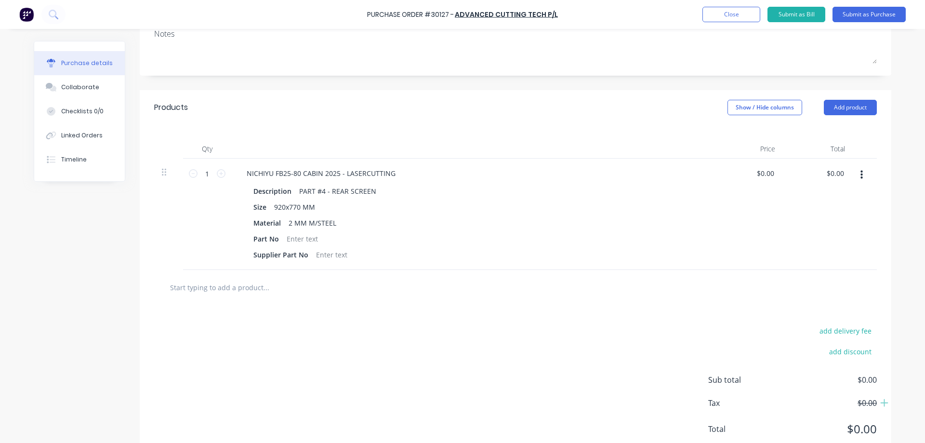
scroll to position [172, 0]
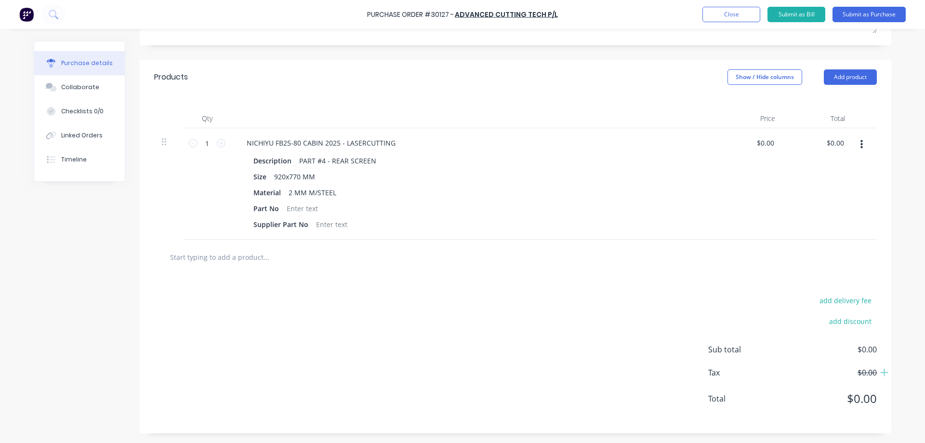
click at [278, 259] on input "text" at bounding box center [266, 256] width 193 height 19
type textarea "x"
type input "n"
type textarea "x"
type input "ni"
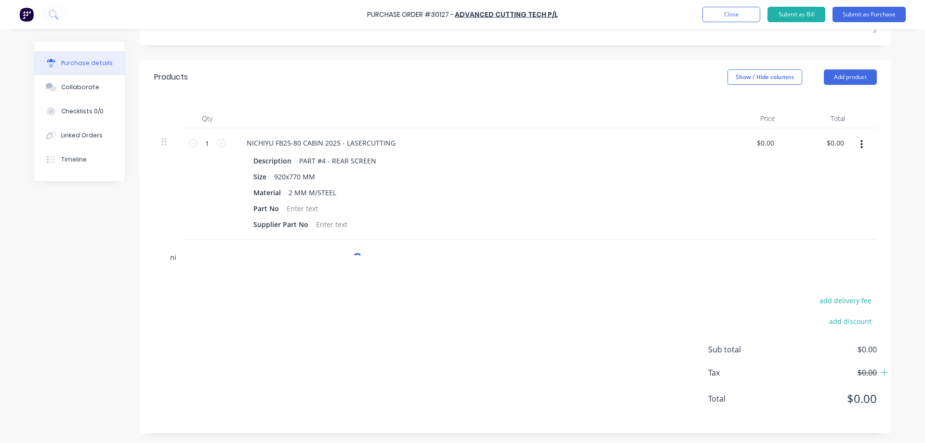
type textarea "x"
type input "nic"
type textarea "x"
type input "nich"
type textarea "x"
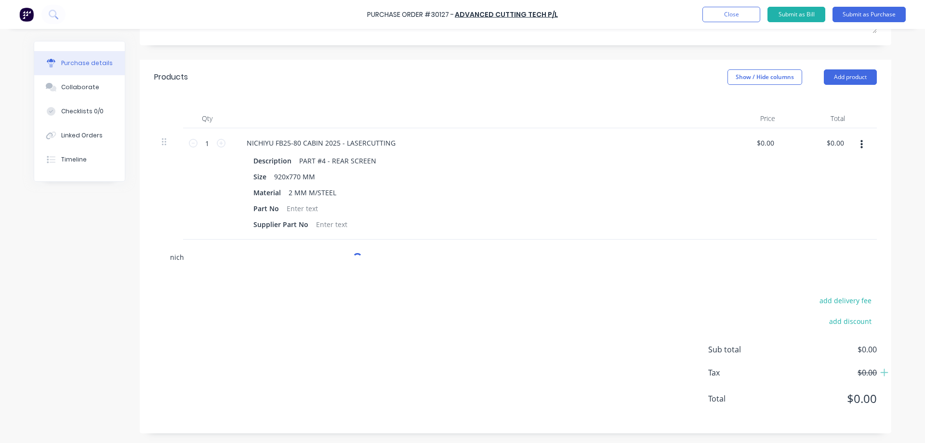
type input "nichi"
type textarea "x"
type input "nichiy"
type textarea "x"
type input "nichiyu"
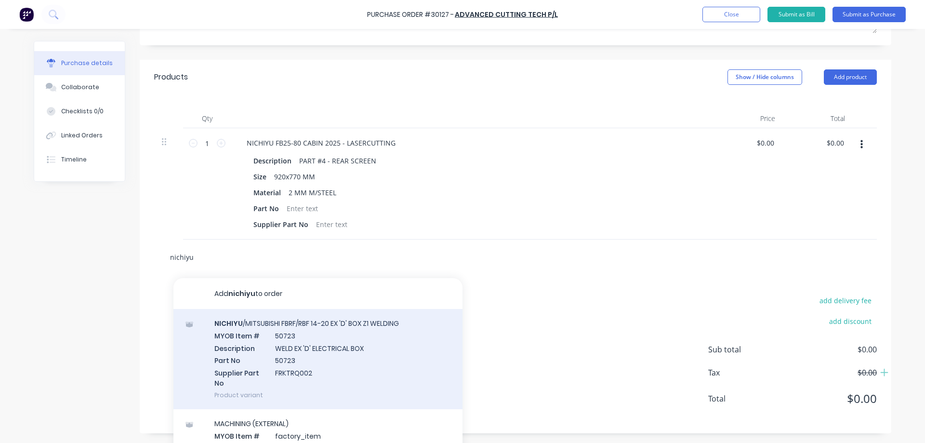
type textarea "x"
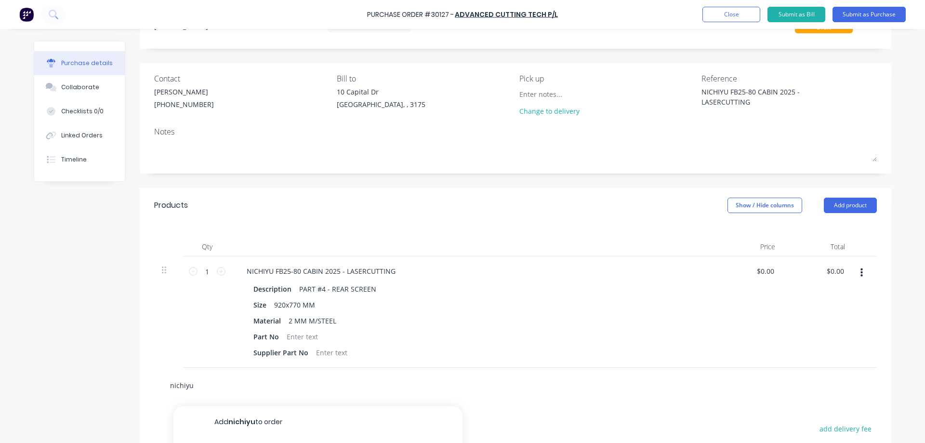
scroll to position [96, 0]
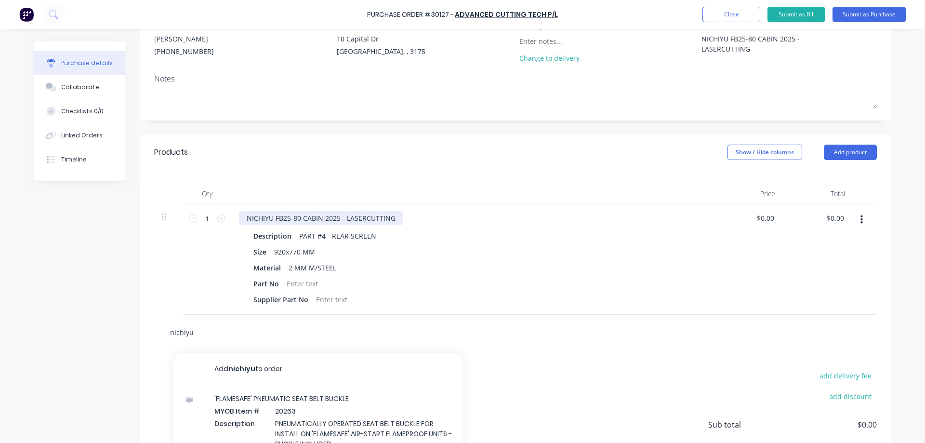
type input "nichiyu"
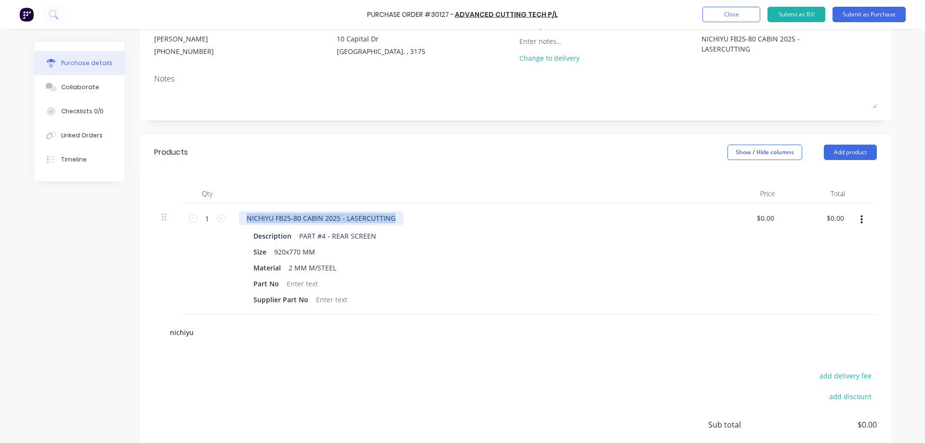
drag, startPoint x: 392, startPoint y: 217, endPoint x: 240, endPoint y: 216, distance: 152.3
click at [240, 216] on div "NICHIYU FB25-80 CABIN 2025 - LASERCUTTING" at bounding box center [321, 218] width 164 height 14
copy div "NICHIYU FB25-80 CABIN 2025 - LASERCUTTING"
click at [215, 332] on input "nichiyu" at bounding box center [266, 331] width 193 height 19
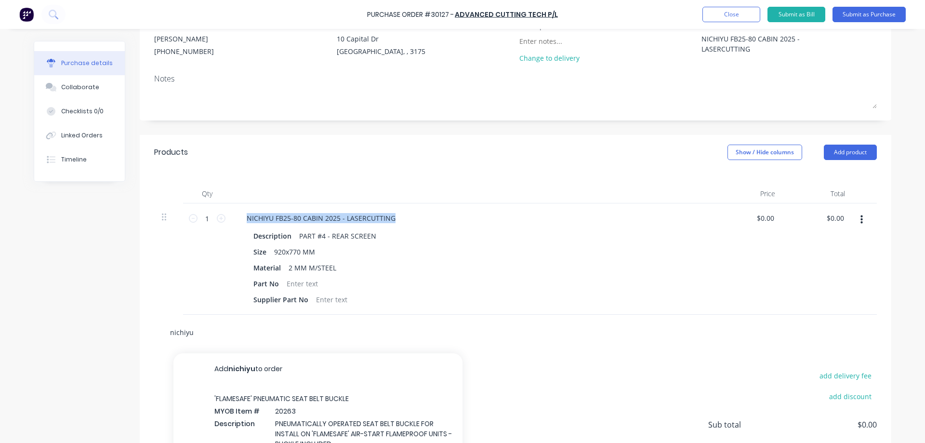
type textarea "x"
type input "nichiy"
type textarea "x"
type input "nichi"
type textarea "x"
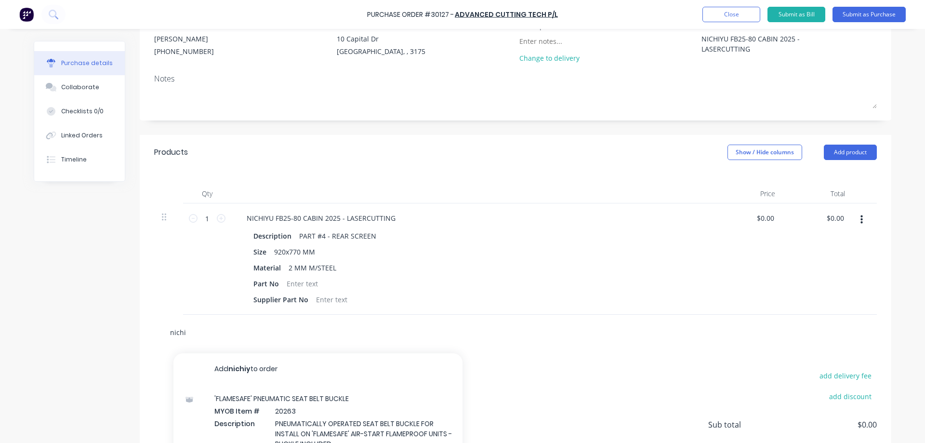
type input "nich"
type textarea "x"
type input "nic"
type textarea "x"
type input "ni"
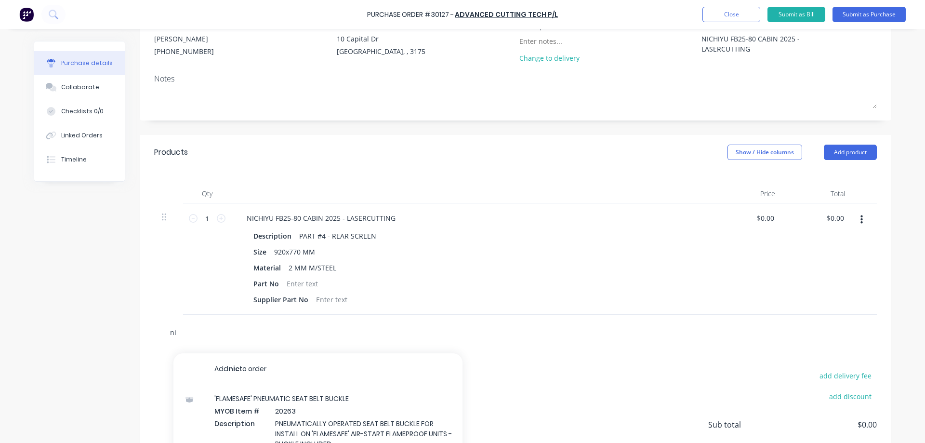
type textarea "x"
type input "n"
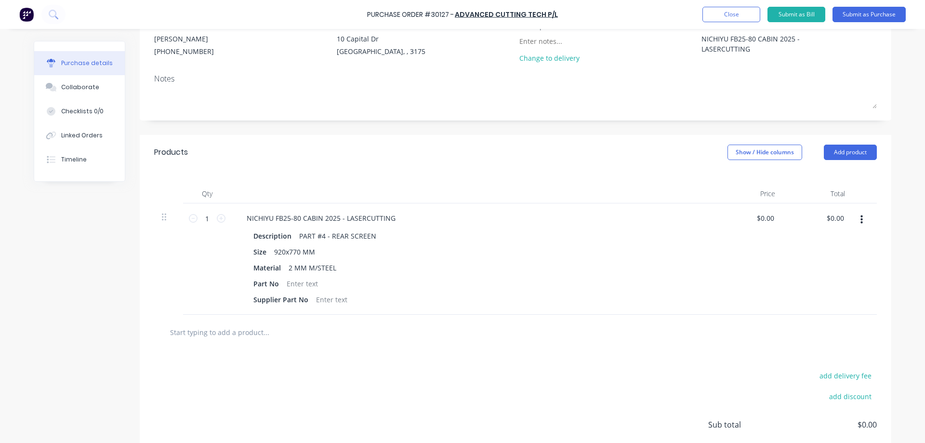
click at [213, 331] on input "text" at bounding box center [266, 331] width 193 height 19
paste input "NICHIYU FB25-80 CABIN 2025 - LASERCUTTING"
type textarea "x"
type input "NICHIYU FB25-80 CABIN 2025 - LASERCUTTING"
type textarea "x"
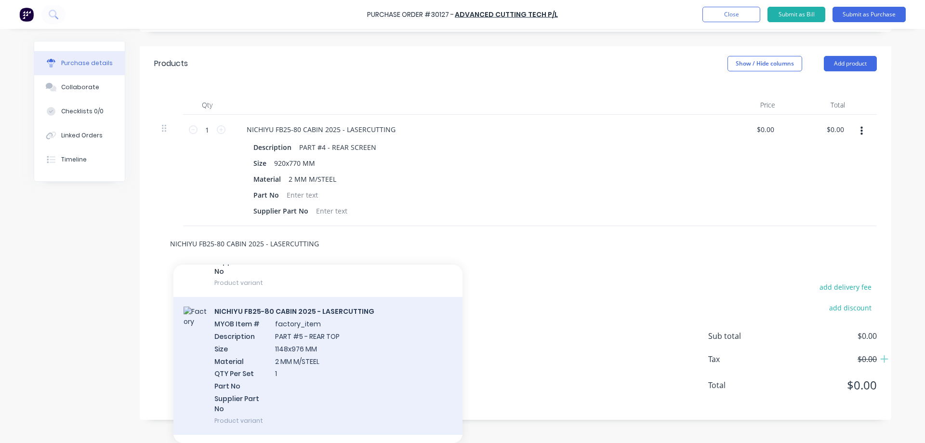
scroll to position [145, 0]
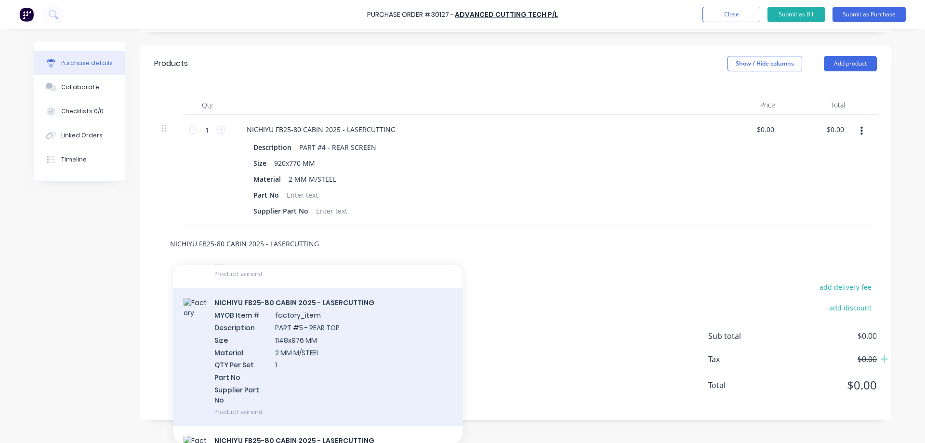
type input "NICHIYU FB25-80 CABIN 2025 - LASERCUTTING"
click at [348, 344] on div "NICHIYU FB25-80 CABIN 2025 - LASERCUTTING MYOB Item # factory_item Description …" at bounding box center [317, 356] width 289 height 137
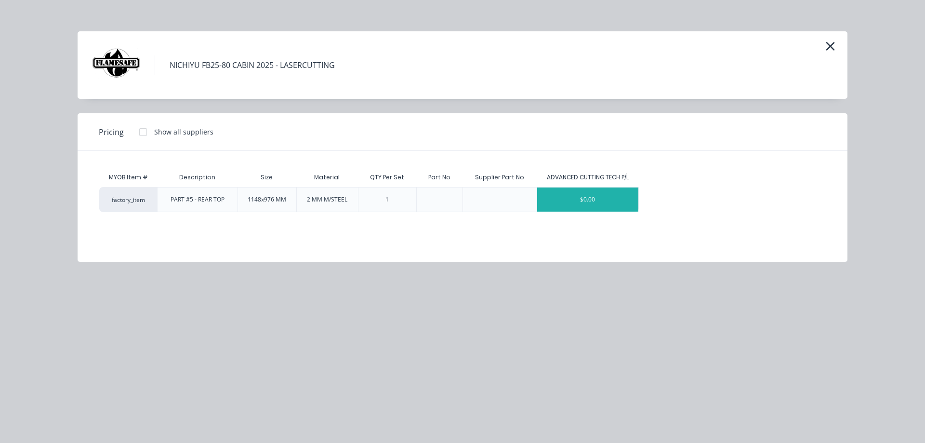
click at [594, 199] on div "$0.00" at bounding box center [588, 199] width 102 height 24
type textarea "x"
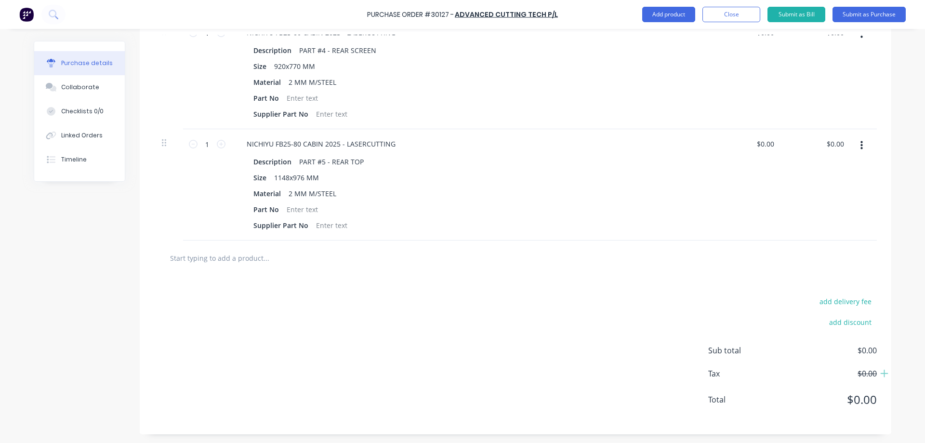
scroll to position [283, 0]
click at [235, 255] on input "text" at bounding box center [266, 256] width 193 height 19
paste input "NICHIYU FB25-80 CABIN 2025 - LASERCUTTING"
type textarea "x"
type input "NICHIYU FB25-80 CABIN 2025 - LASERCUTTING"
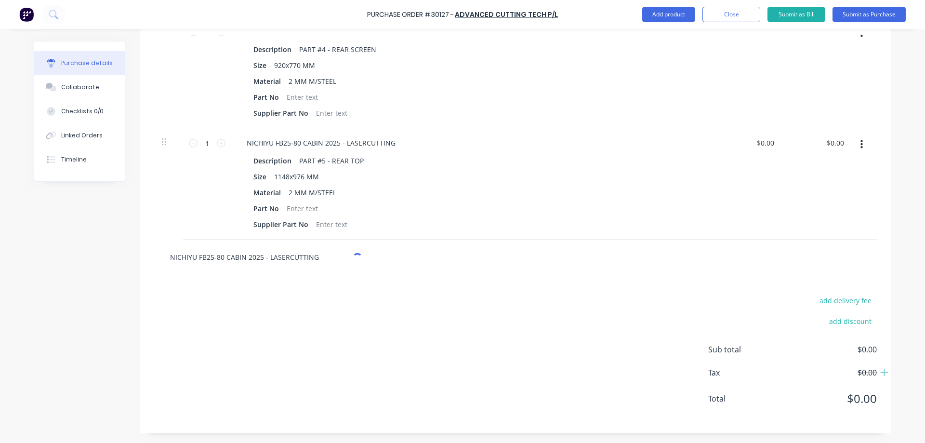
type textarea "x"
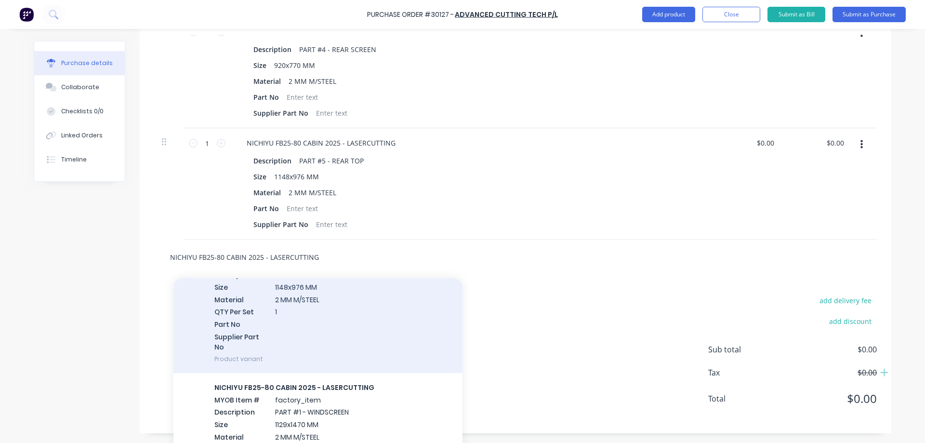
scroll to position [241, 0]
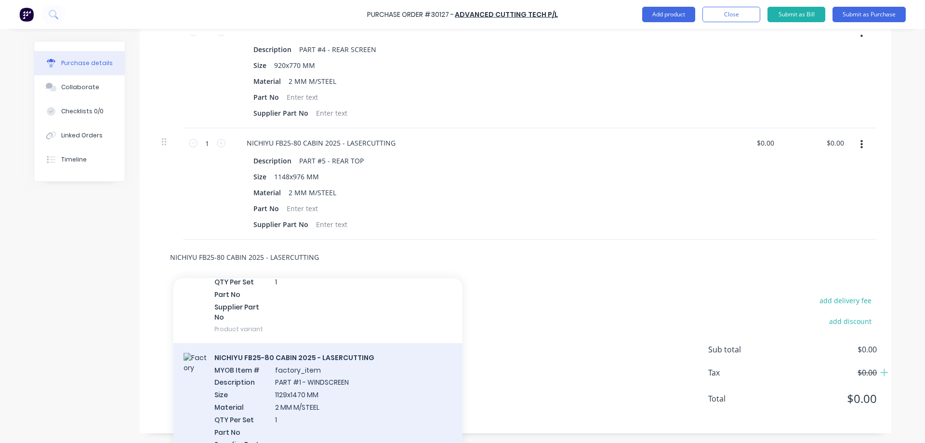
type input "NICHIYU FB25-80 CABIN 2025 - LASERCUTTING"
click at [298, 387] on div "NICHIYU FB25-80 CABIN 2025 - LASERCUTTING MYOB Item # factory_item Description …" at bounding box center [317, 411] width 289 height 137
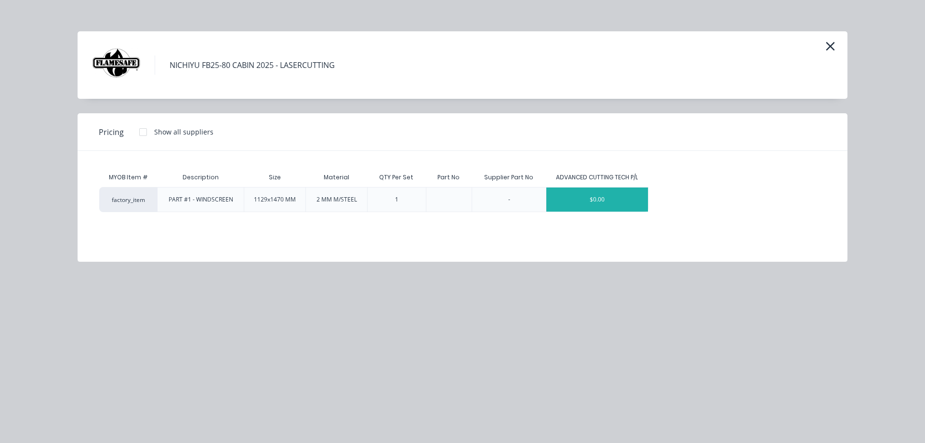
click at [598, 197] on div "$0.00" at bounding box center [597, 199] width 102 height 24
type textarea "x"
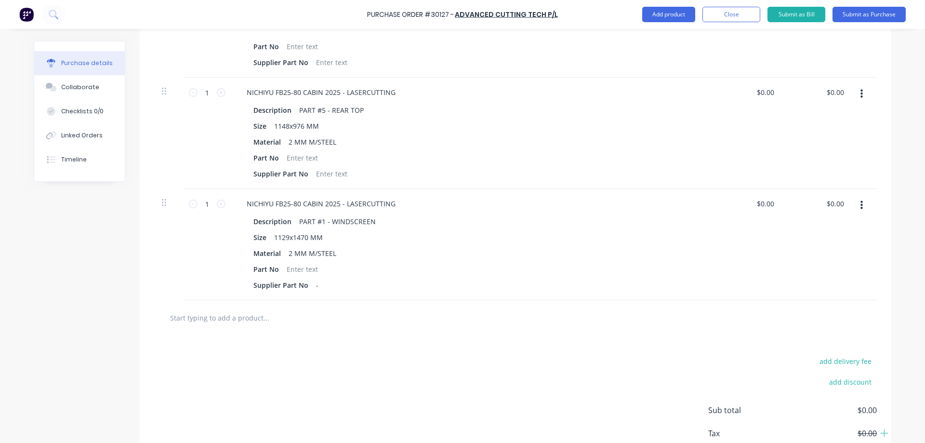
scroll to position [379, 0]
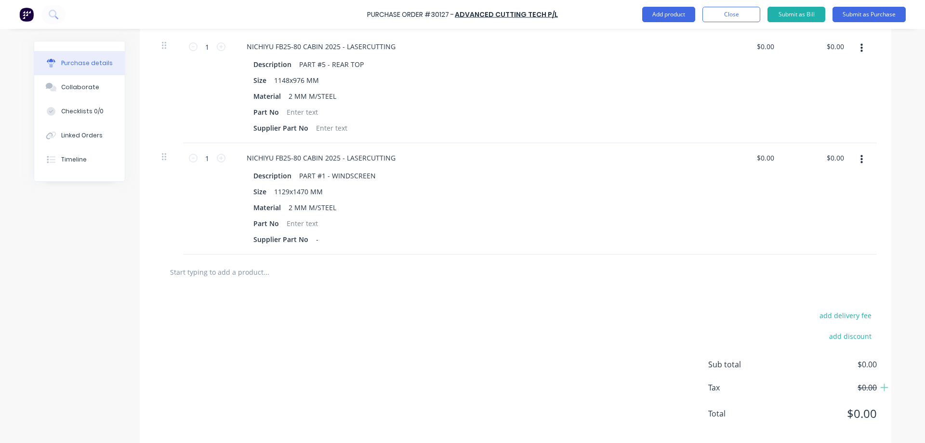
click at [265, 273] on input "text" at bounding box center [266, 271] width 193 height 19
paste input "NICHIYU FB25-80 CABIN 2025 - LASERCUTTING"
type textarea "x"
type input "NICHIYU FB25-80 CABIN 2025 - LASERCUTTING"
type textarea "x"
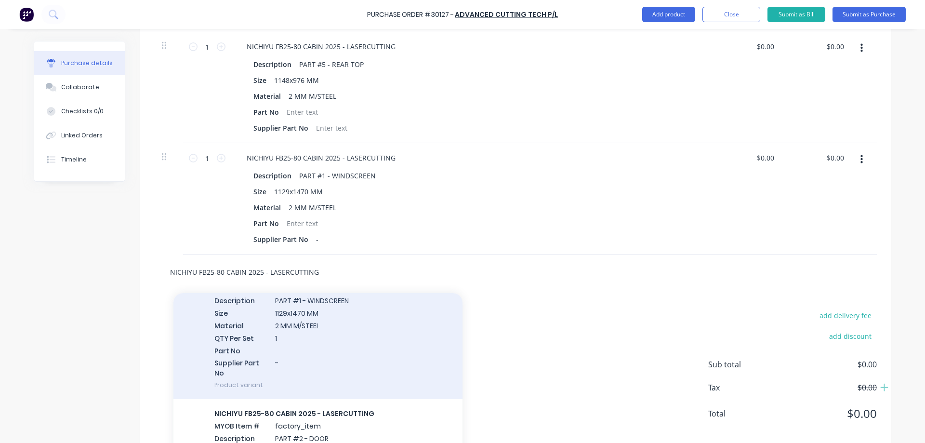
scroll to position [385, 0]
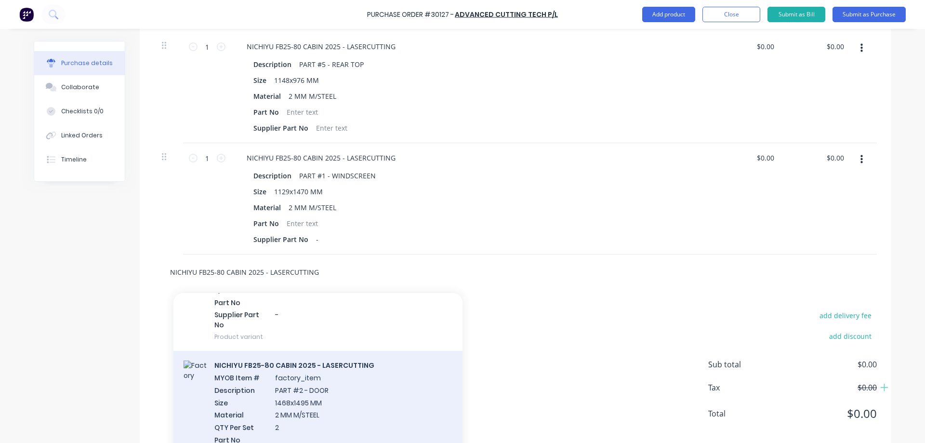
type input "NICHIYU FB25-80 CABIN 2025 - LASERCUTTING"
click at [297, 392] on div "NICHIYU FB25-80 CABIN 2025 - LASERCUTTING MYOB Item # factory_item Description …" at bounding box center [317, 419] width 289 height 137
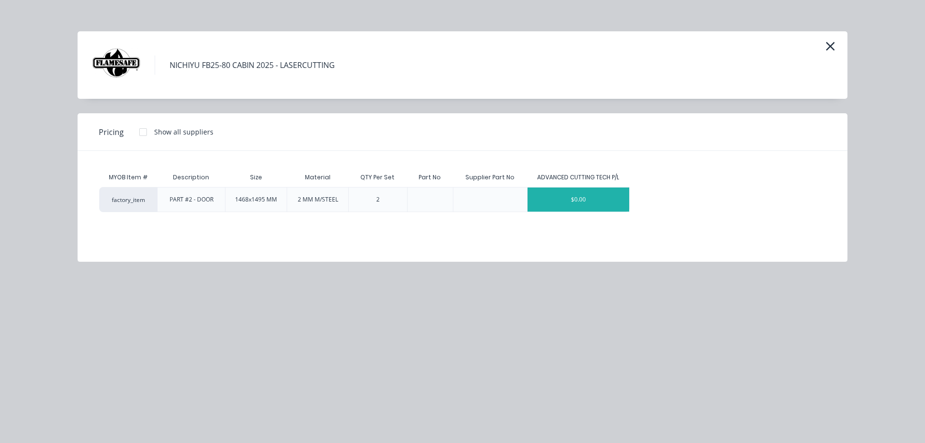
click at [584, 200] on div "$0.00" at bounding box center [579, 199] width 102 height 24
type textarea "x"
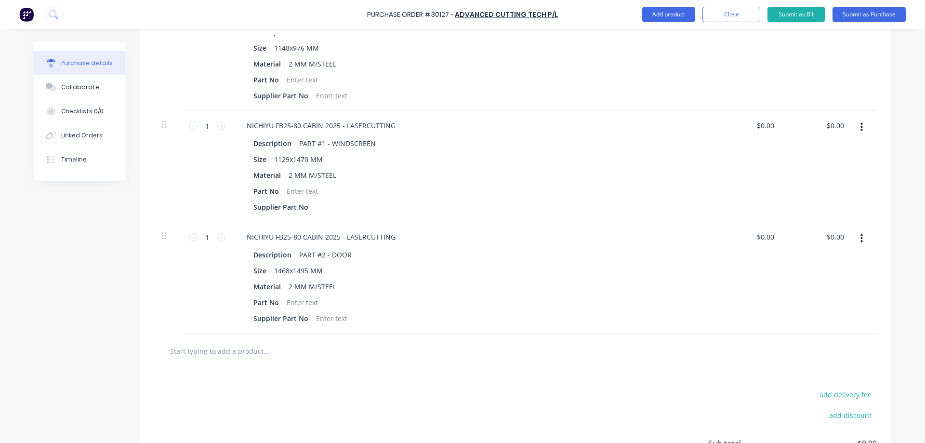
scroll to position [505, 0]
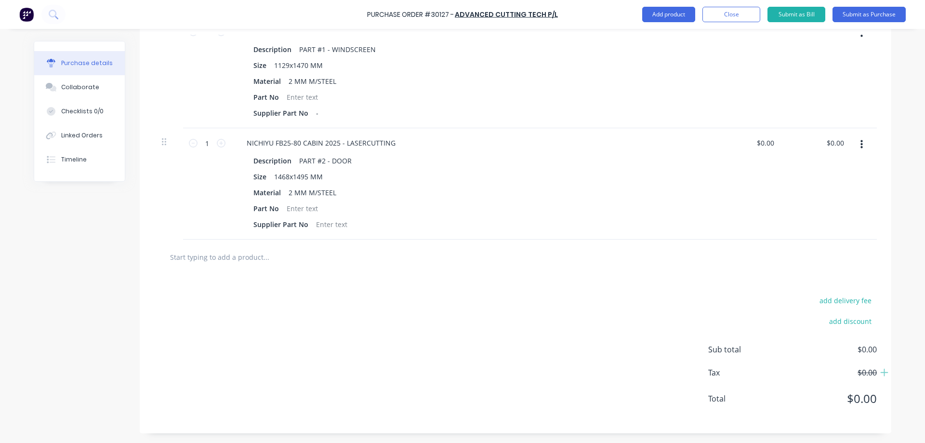
click at [264, 259] on input "text" at bounding box center [266, 256] width 193 height 19
paste input "NICHIYU FB25-80 CABIN 2025 - LASERCUTTING"
type textarea "x"
type input "NICHIYU FB25-80 CABIN 2025 - LASERCUTTING"
type textarea "x"
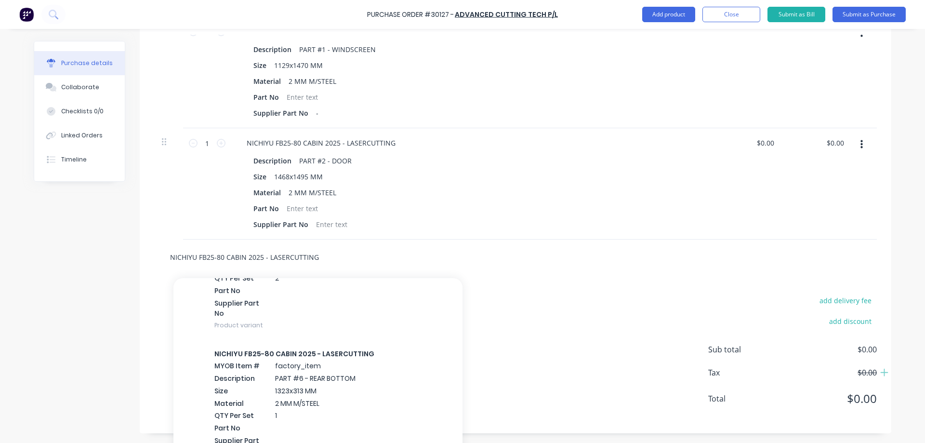
scroll to position [530, 0]
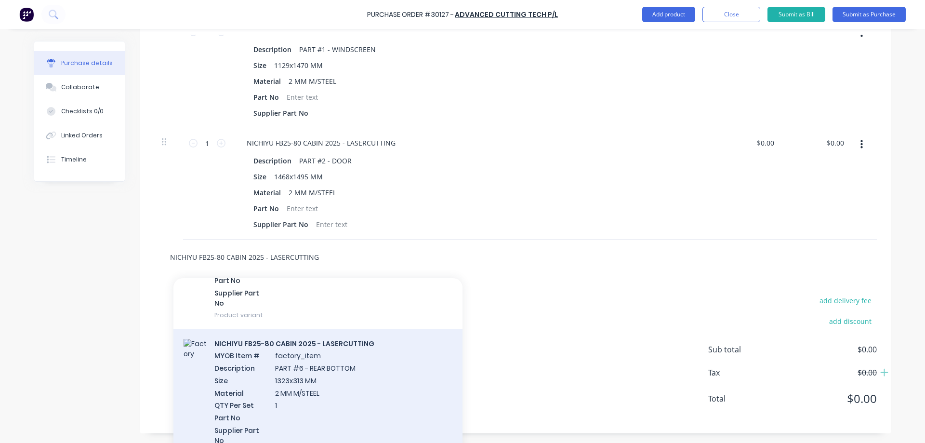
type input "NICHIYU FB25-80 CABIN 2025 - LASERCUTTING"
click at [315, 377] on div "NICHIYU FB25-80 CABIN 2025 - LASERCUTTING MYOB Item # factory_item Description …" at bounding box center [317, 397] width 289 height 137
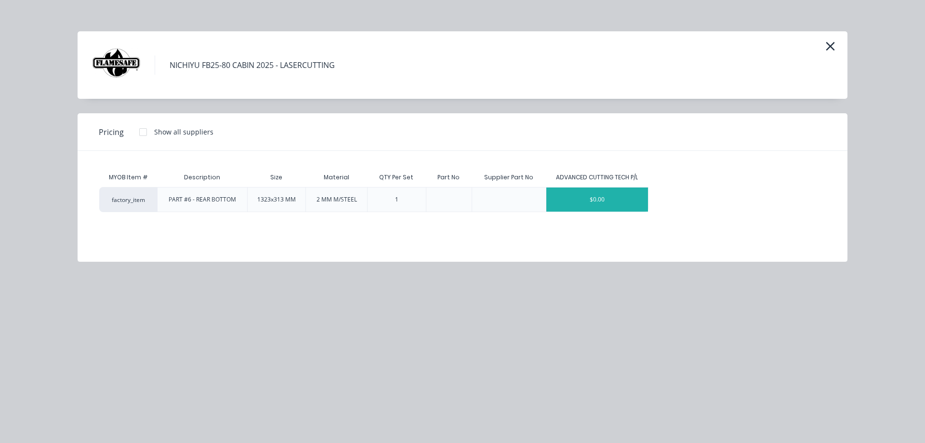
click at [596, 202] on div "$0.00" at bounding box center [597, 199] width 102 height 24
type textarea "x"
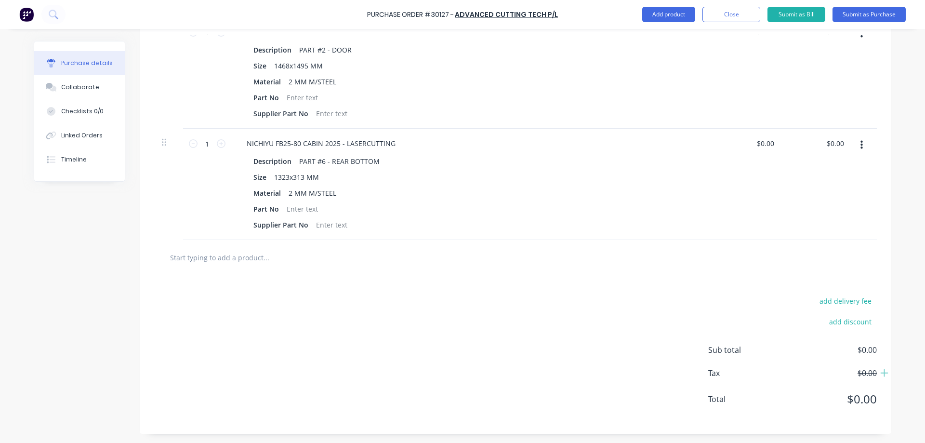
scroll to position [617, 0]
click at [283, 254] on input "text" at bounding box center [266, 256] width 193 height 19
paste input "NICHIYU FB25-80 CABIN 2025 - LASERCUTTING"
type textarea "x"
type input "NICHIYU FB25-80 CABIN 2025 - LASERCUTTING"
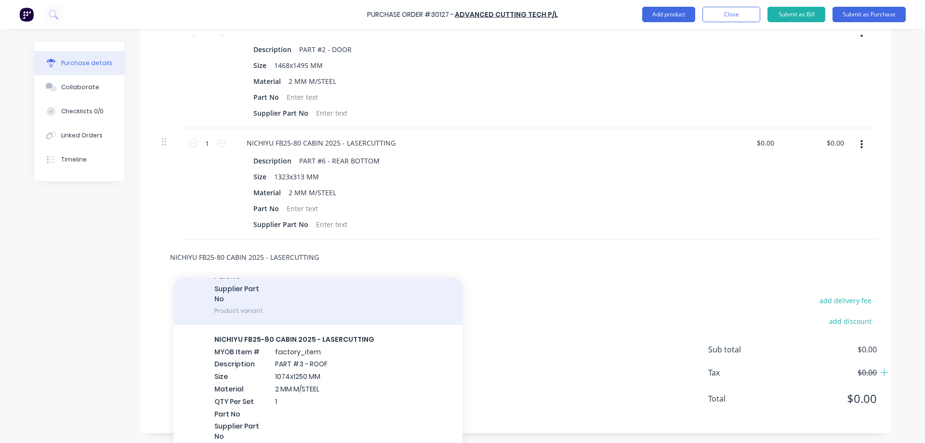
scroll to position [721, 0]
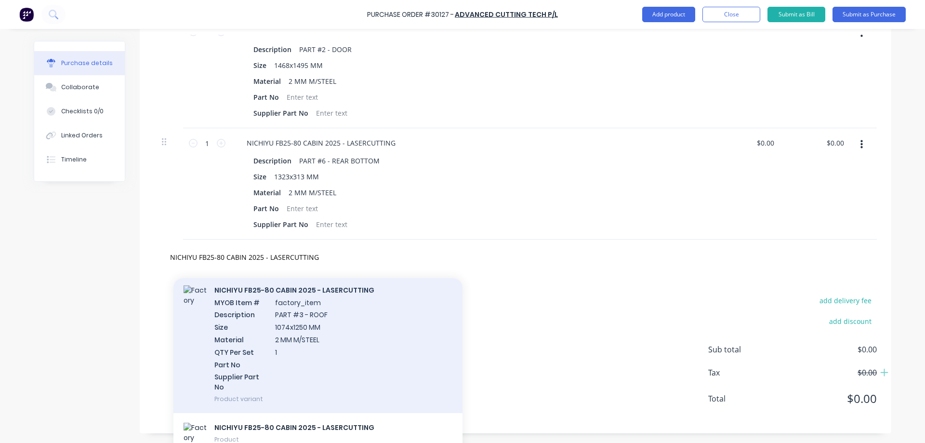
click at [322, 345] on div "NICHIYU FB25-80 CABIN 2025 - LASERCUTTING MYOB Item # factory_item Description …" at bounding box center [317, 344] width 289 height 137
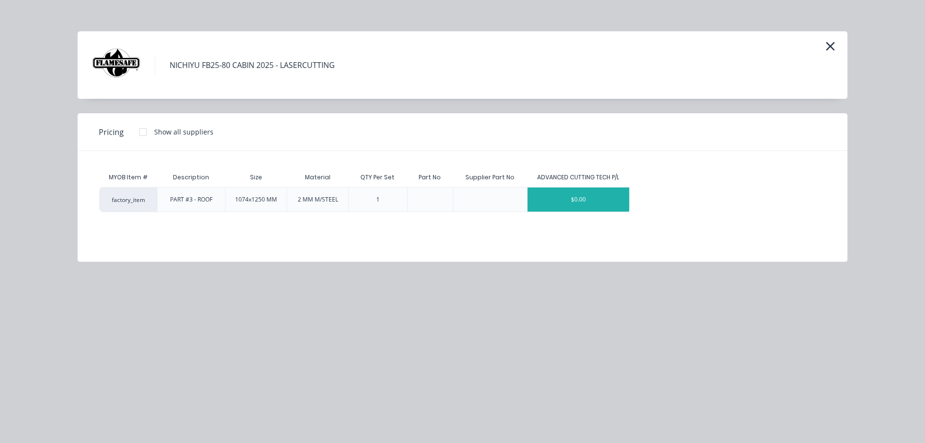
click at [592, 205] on div "$0.00" at bounding box center [579, 199] width 102 height 24
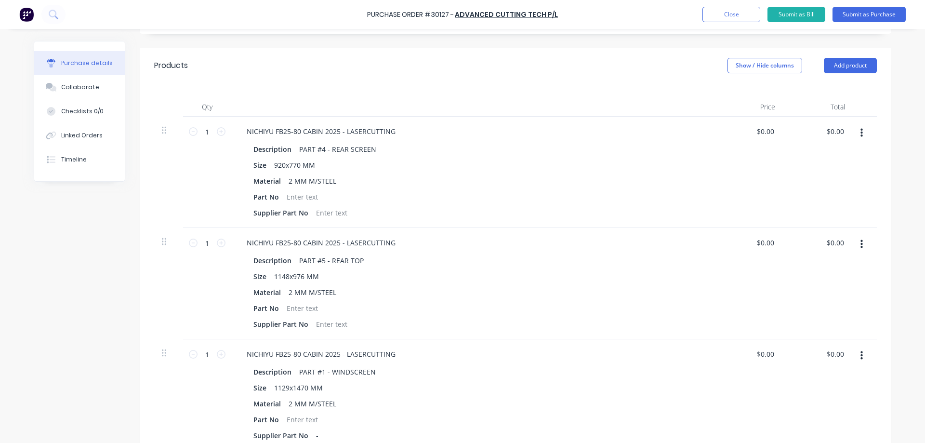
scroll to position [231, 0]
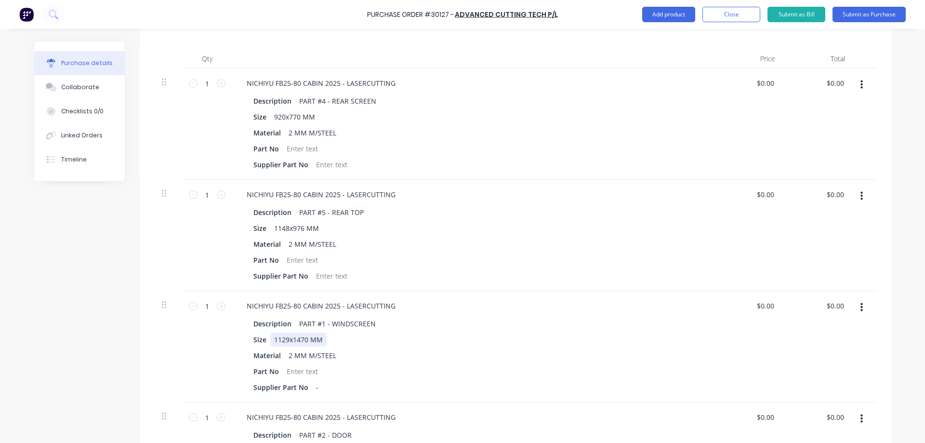
click at [331, 342] on div "Size 1129x1470 MM" at bounding box center [470, 339] width 441 height 14
click at [420, 339] on div "Size 1129x1470 MM" at bounding box center [470, 339] width 441 height 14
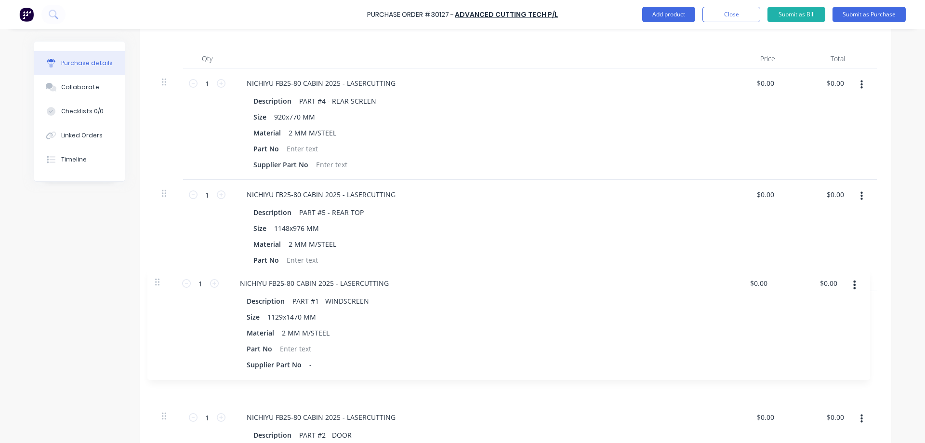
scroll to position [233, 0]
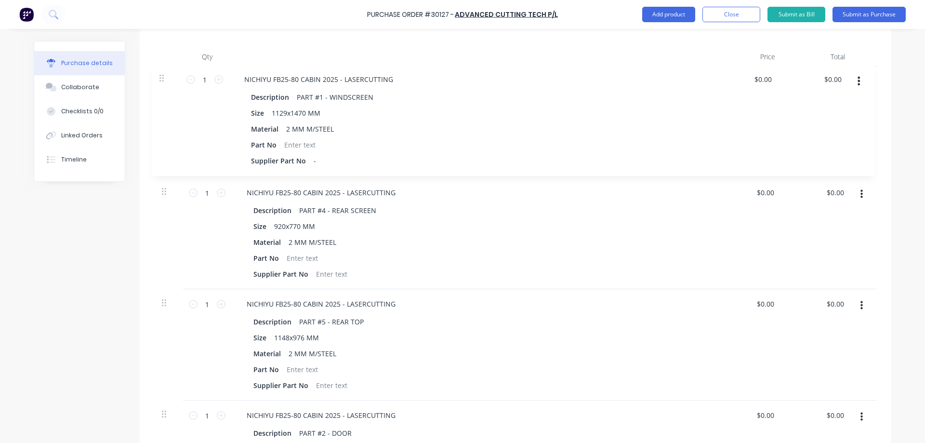
drag, startPoint x: 166, startPoint y: 306, endPoint x: 164, endPoint y: 76, distance: 229.8
click at [164, 76] on div "1 1 NICHIYU FB25-80 CABIN 2025 - LASERCUTTING Description PART #4 - REAR SCREEN…" at bounding box center [515, 344] width 723 height 556
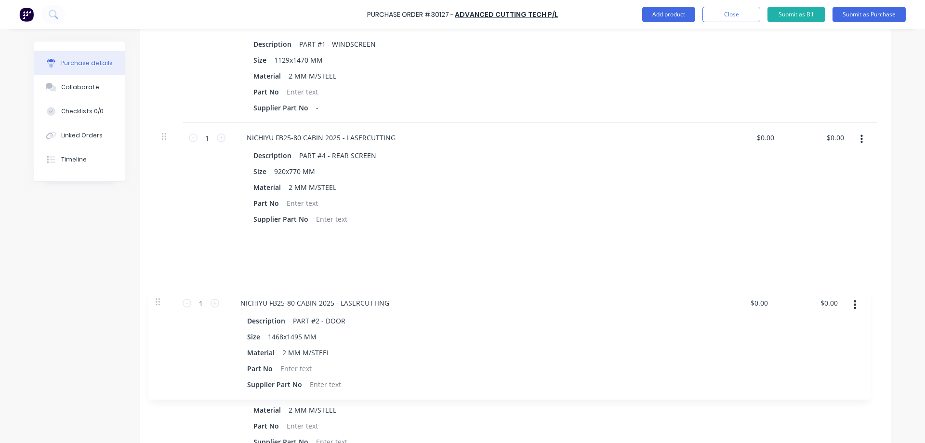
scroll to position [290, 0]
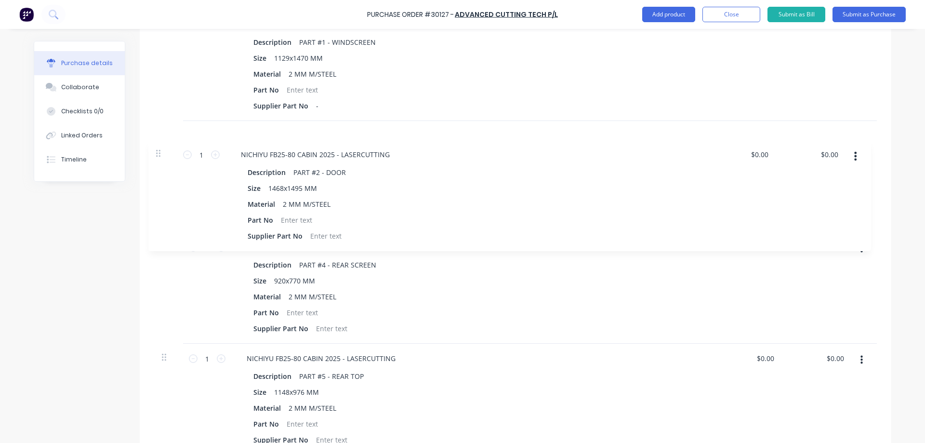
drag, startPoint x: 163, startPoint y: 367, endPoint x: 160, endPoint y: 151, distance: 216.4
click at [160, 151] on div "1 1 NICHIYU FB25-80 CABIN 2025 - LASERCUTTING Description PART #1 - WINDSCREEN …" at bounding box center [515, 288] width 723 height 556
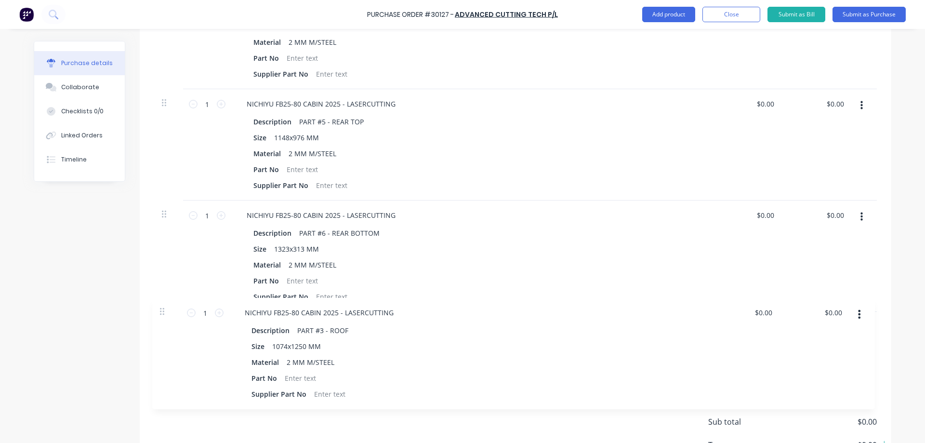
scroll to position [544, 0]
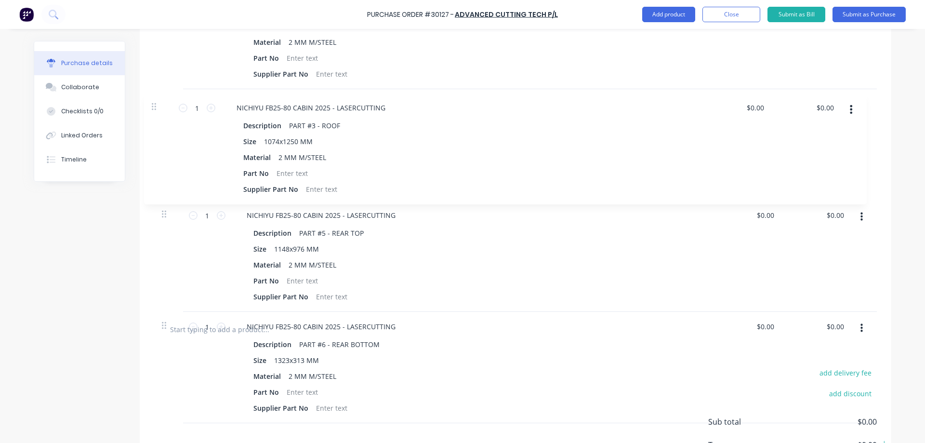
drag, startPoint x: 161, startPoint y: 339, endPoint x: 155, endPoint y: 105, distance: 234.7
click at [155, 105] on div "1 1 NICHIYU FB25-80 CABIN 2025 - LASERCUTTING Description PART #1 - WINDSCREEN …" at bounding box center [515, 33] width 723 height 556
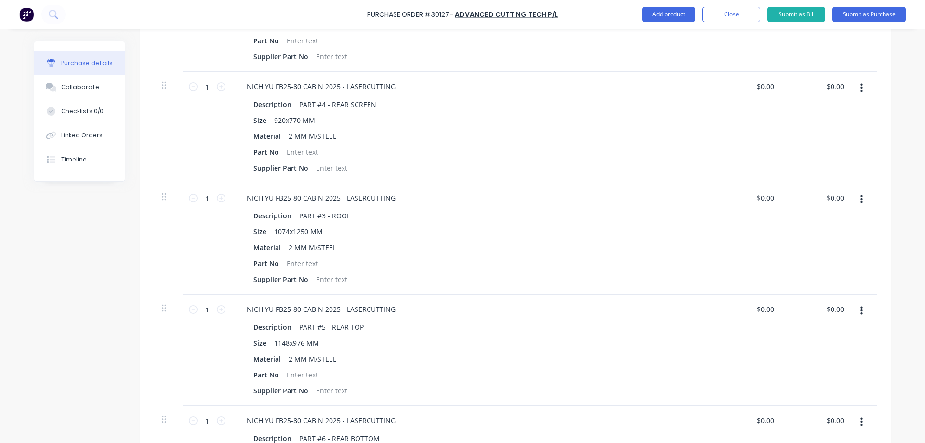
scroll to position [400, 0]
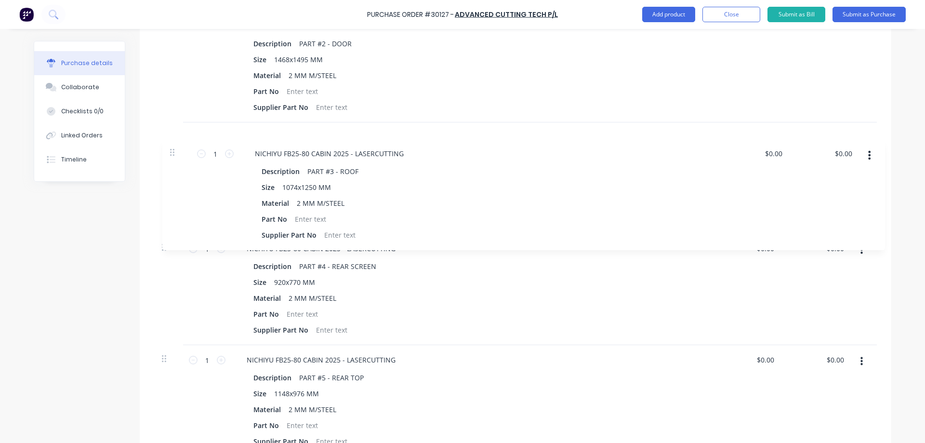
drag, startPoint x: 159, startPoint y: 249, endPoint x: 172, endPoint y: 151, distance: 98.2
click at [172, 151] on div "1 1 NICHIYU FB25-80 CABIN 2025 - LASERCUTTING Description PART #1 - WINDSCREEN …" at bounding box center [515, 178] width 723 height 556
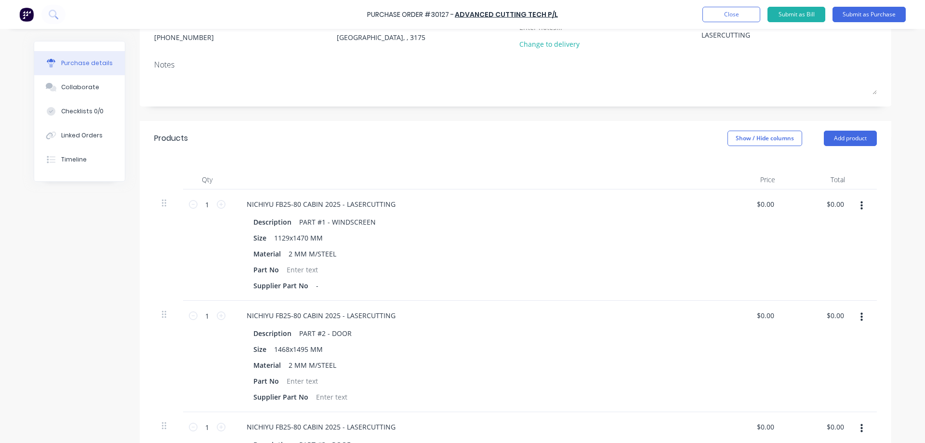
scroll to position [111, 0]
click at [217, 316] on icon at bounding box center [221, 315] width 9 height 9
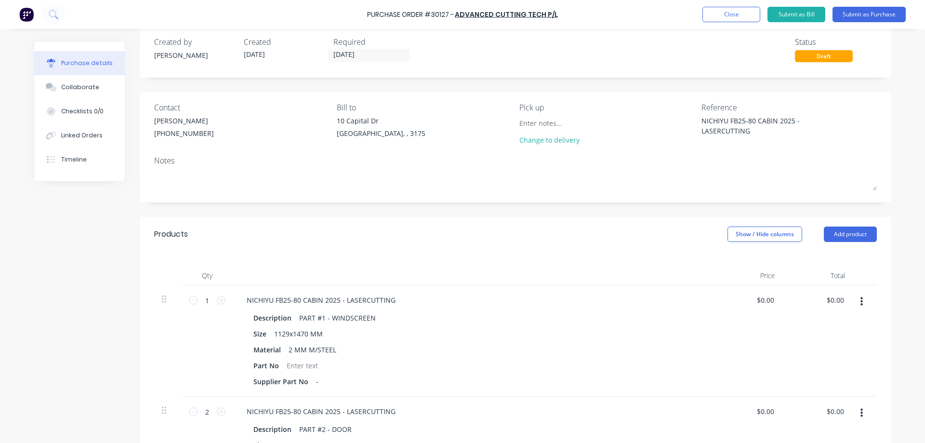
scroll to position [0, 0]
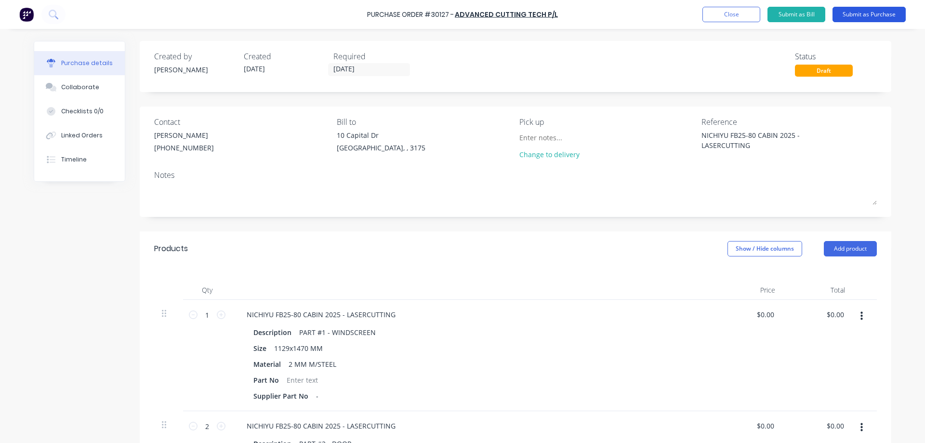
click at [859, 13] on button "Submit as Purchase" at bounding box center [869, 14] width 73 height 15
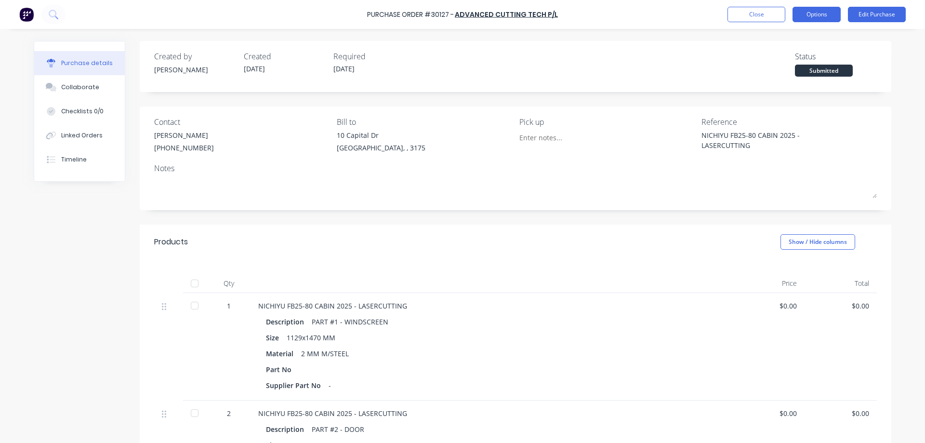
click at [807, 13] on button "Options" at bounding box center [817, 14] width 48 height 15
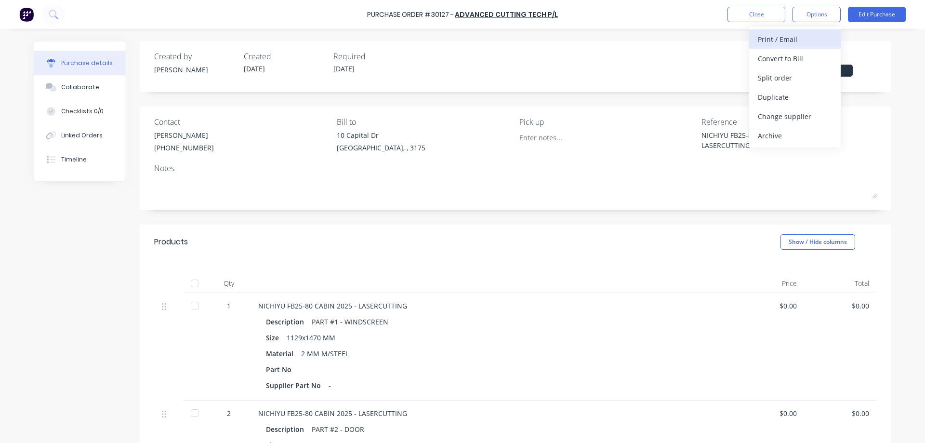
click at [781, 41] on div "Print / Email" at bounding box center [795, 39] width 74 height 14
click at [795, 79] on div "Without pricing" at bounding box center [795, 78] width 74 height 14
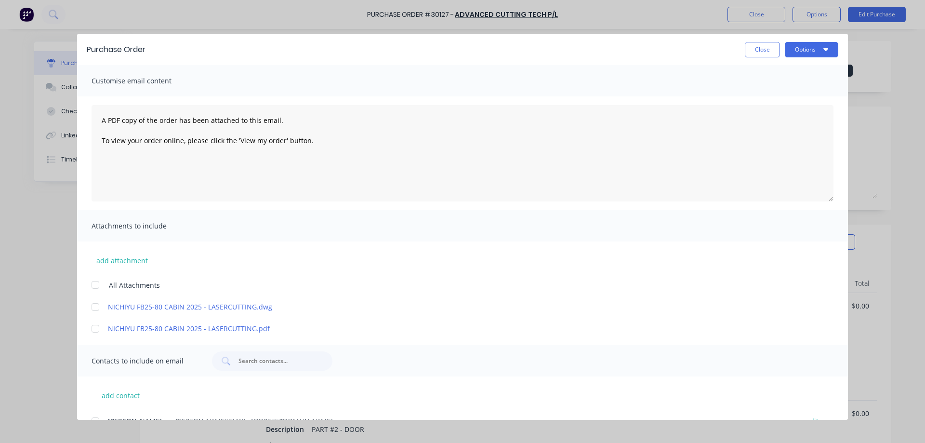
click at [96, 284] on div at bounding box center [95, 284] width 19 height 19
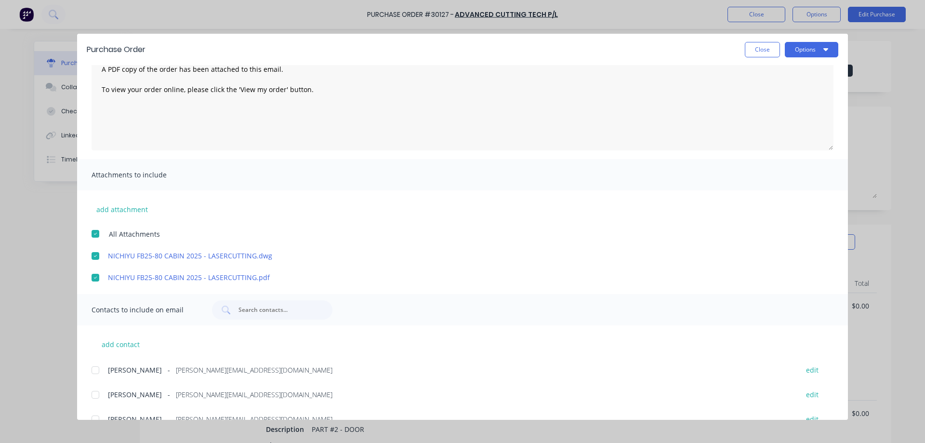
scroll to position [93, 0]
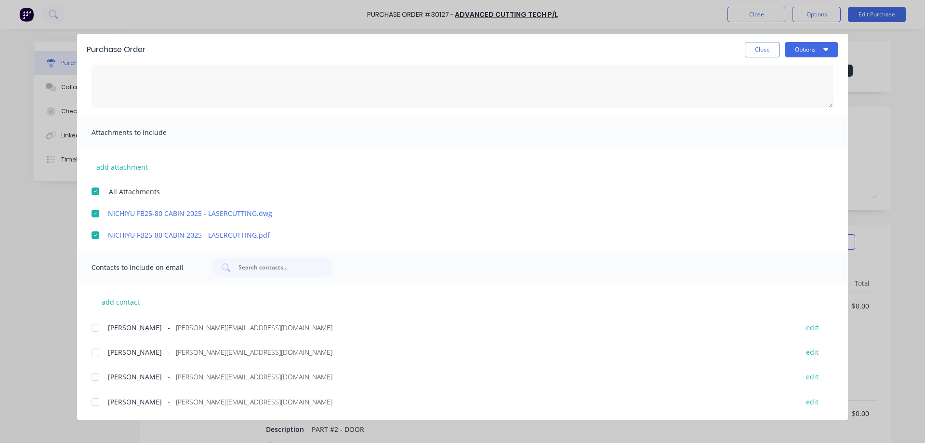
click at [95, 402] on div at bounding box center [95, 401] width 19 height 19
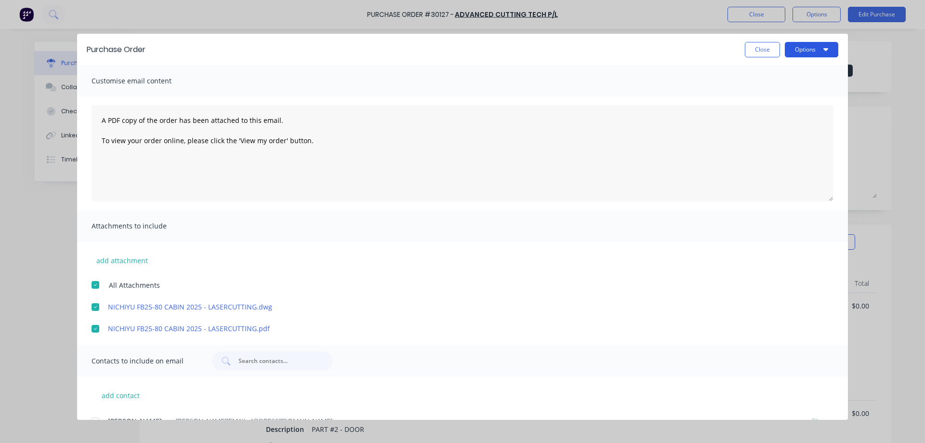
click at [803, 53] on button "Options" at bounding box center [811, 49] width 53 height 15
click at [776, 112] on div "Email" at bounding box center [792, 113] width 74 height 14
click at [762, 51] on button "Close" at bounding box center [762, 49] width 35 height 15
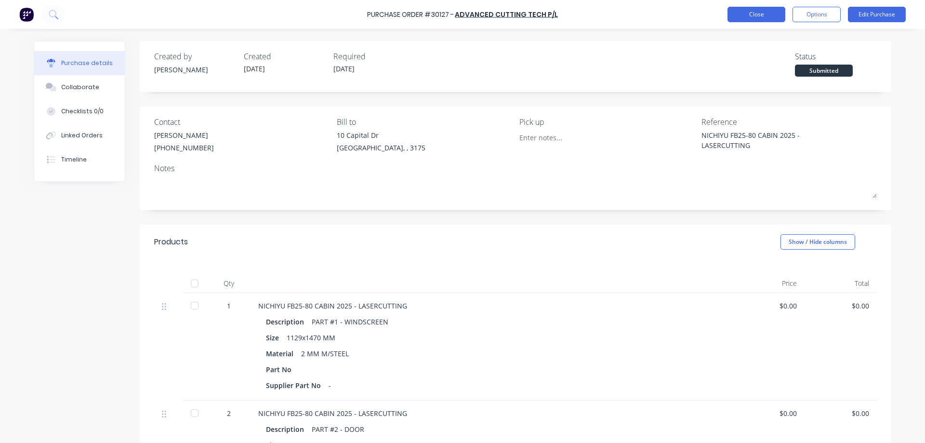
click at [758, 15] on button "Close" at bounding box center [757, 14] width 58 height 15
